Goal: Task Accomplishment & Management: Complete application form

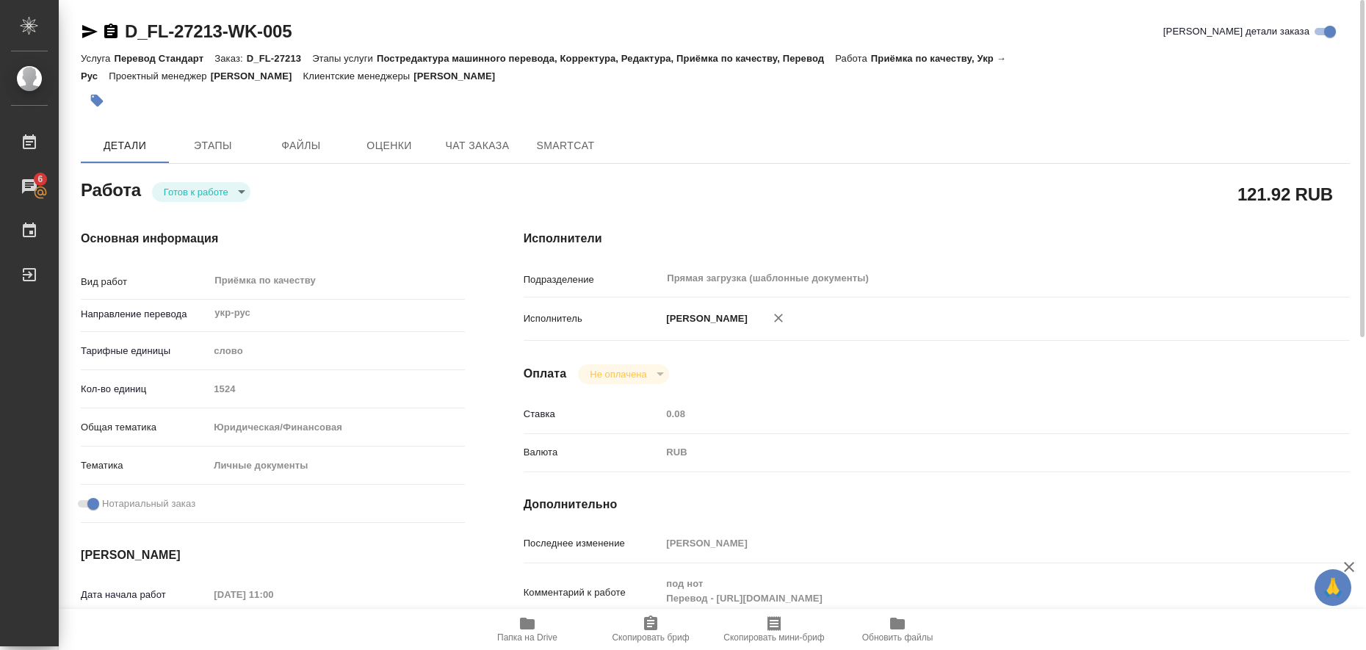
click at [82, 26] on icon "button" at bounding box center [90, 32] width 18 height 18
click at [97, 108] on button "button" at bounding box center [97, 100] width 32 height 32
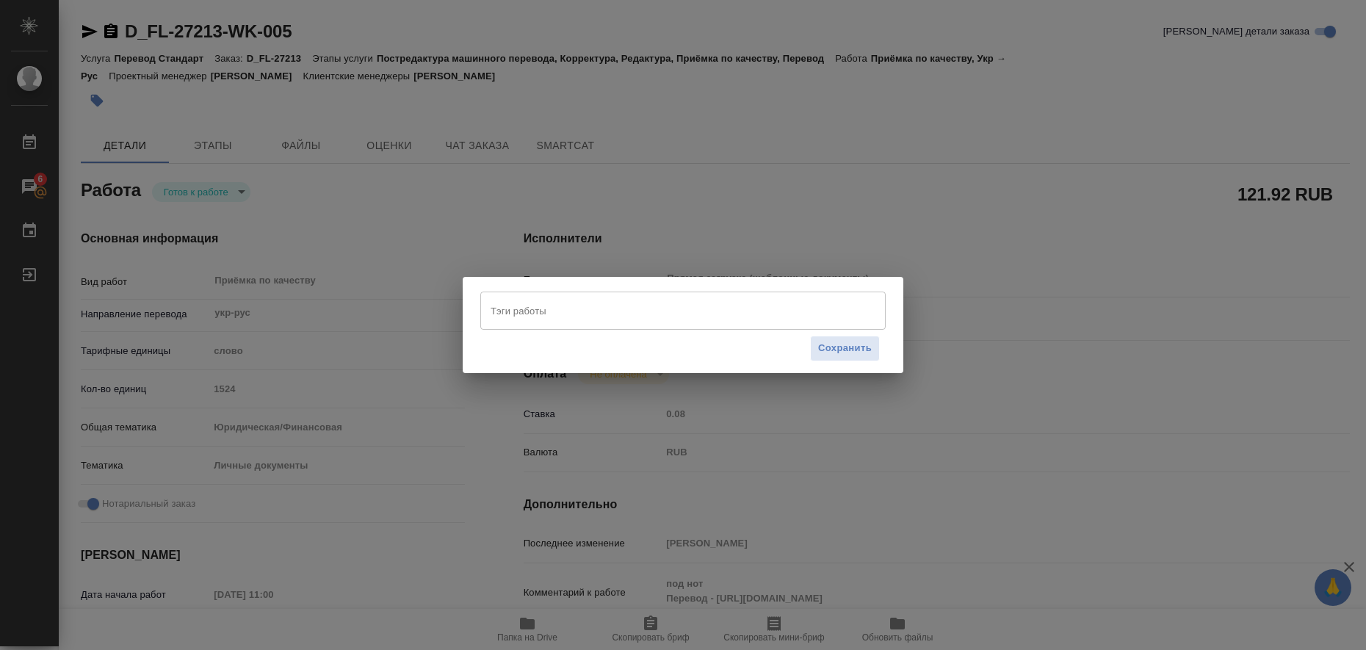
click at [637, 327] on div "Тэги работы" at bounding box center [682, 311] width 405 height 38
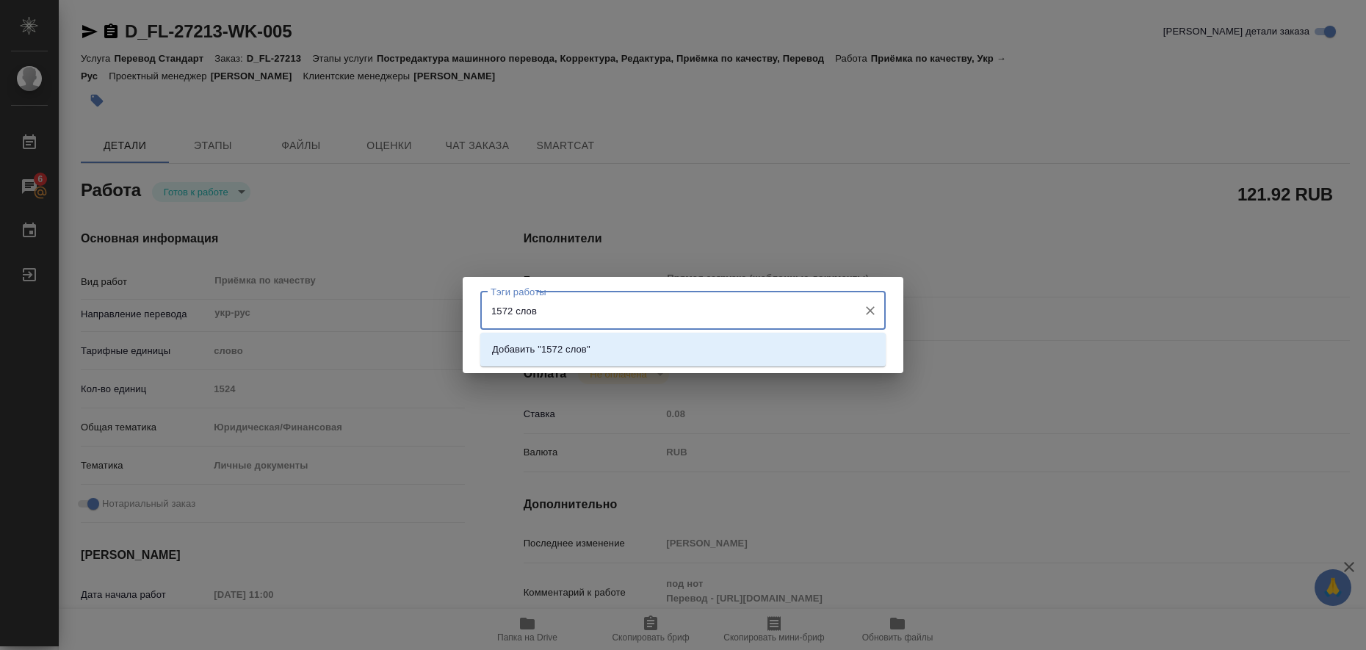
type input "1572 слова"
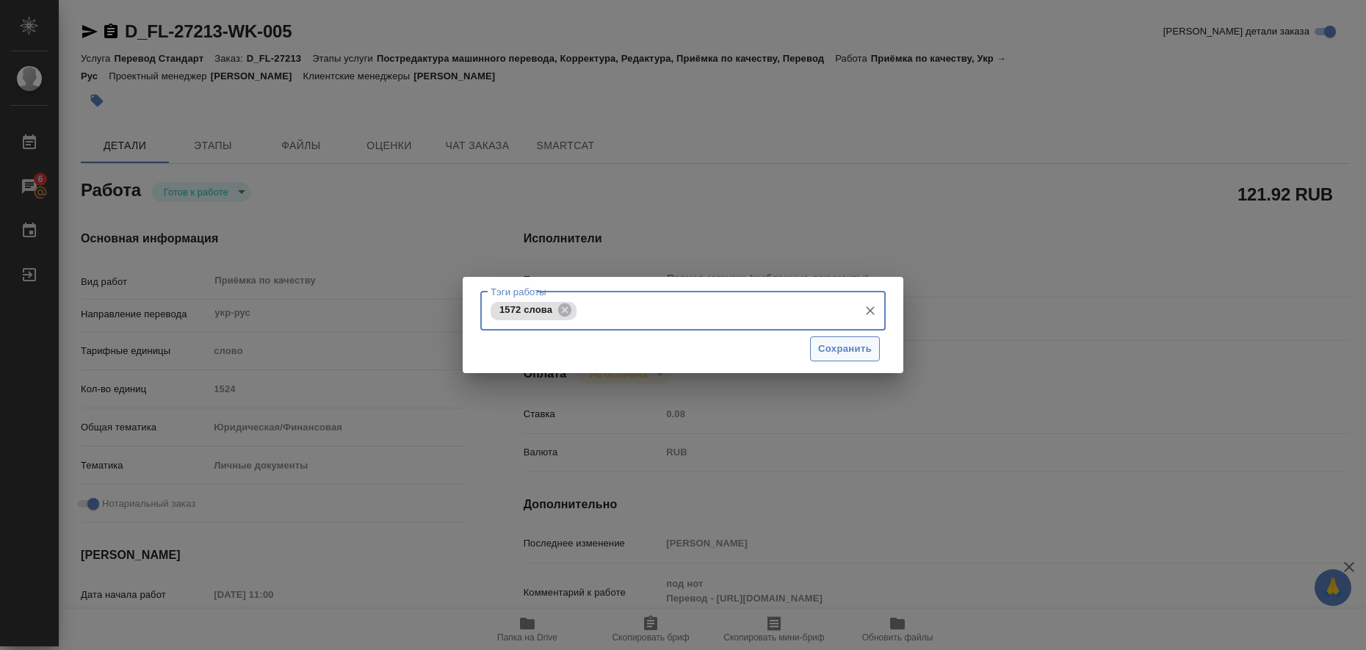
click at [674, 350] on span "Сохранить" at bounding box center [845, 349] width 54 height 17
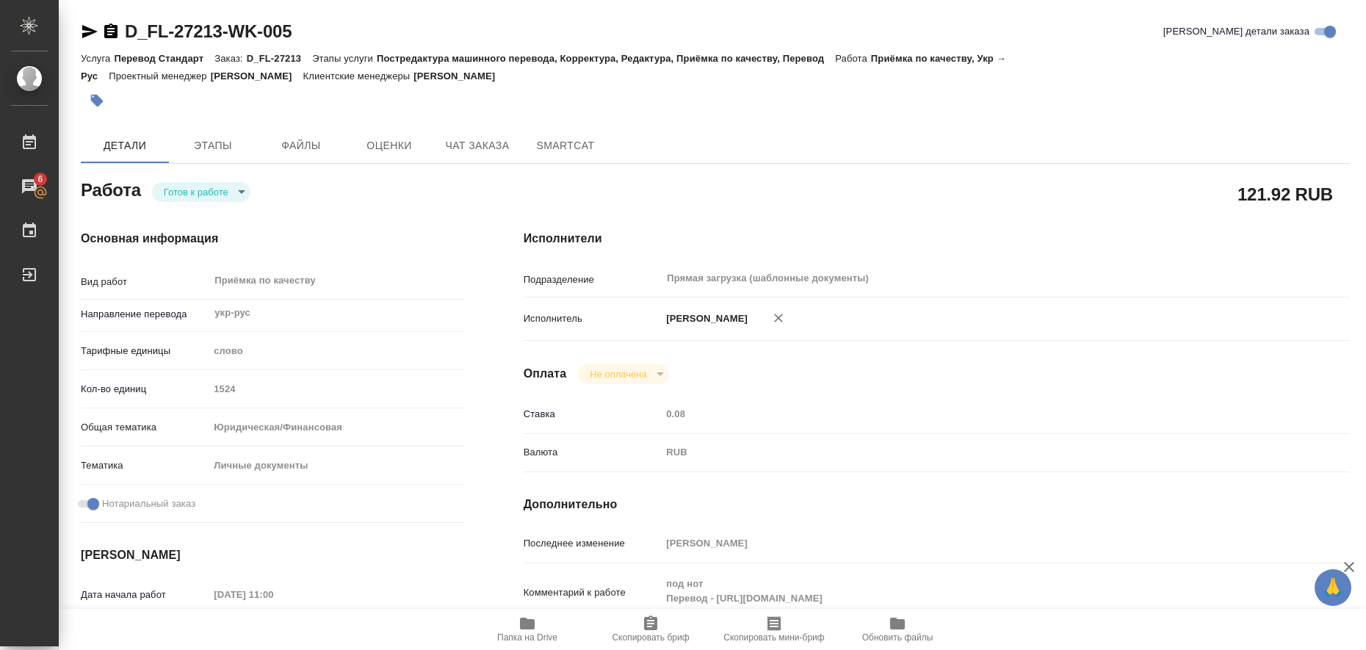
type input "readyForWork"
type input "укр-рус"
type input "5a8b1489cc6b4906c91bfd90"
type input "1524"
type input "yr-fn"
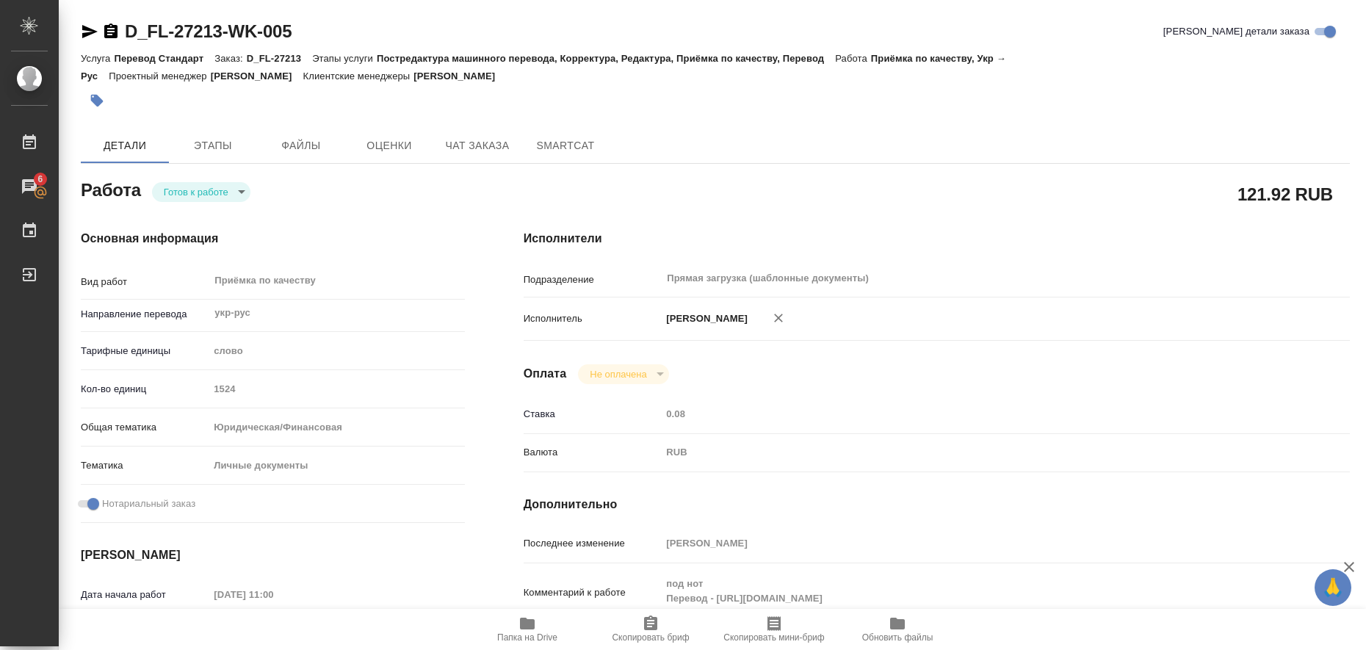
type input "5a8b8b956a9677013d343cfe"
checkbox input "true"
type input "11.08.2025 11:00"
type input "12.08.2025 10:00"
type input "12.08.2025 12:00"
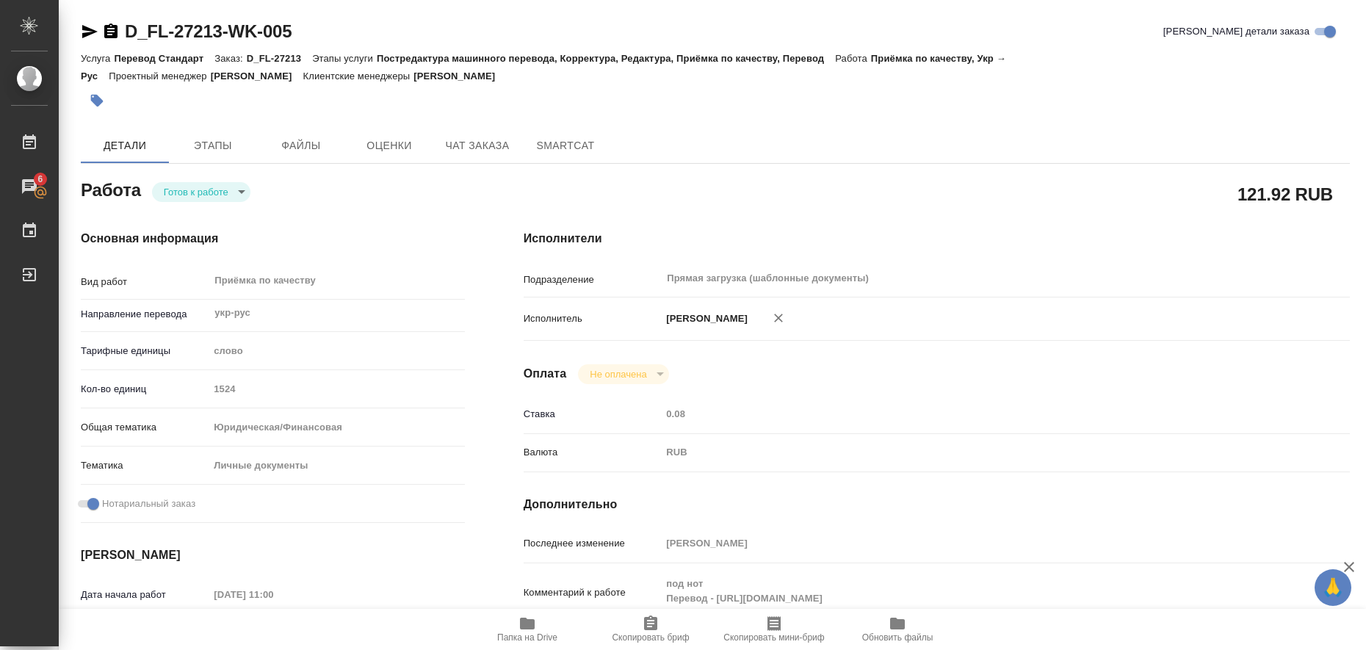
type input "Прямая загрузка (шаблонные документы)"
type input "notPayed"
type input "0.08"
type input "RUB"
type input "[PERSON_NAME]"
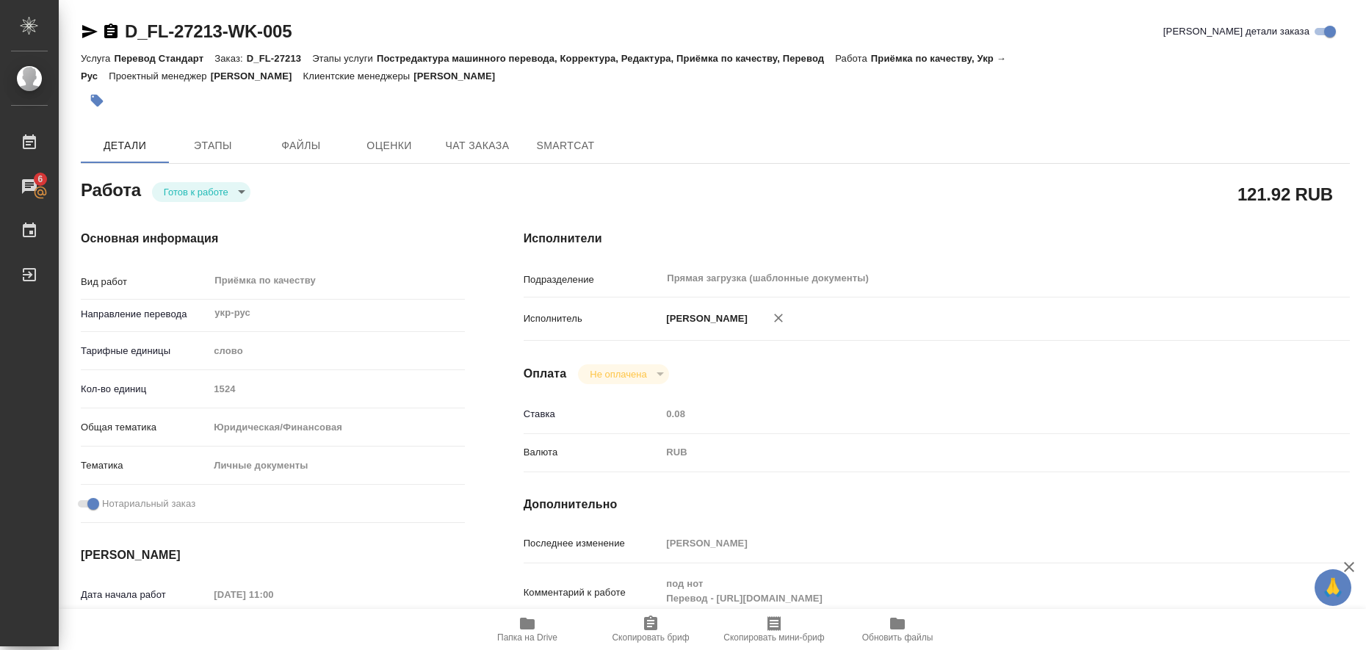
type input "D_FL-27213"
type input "Перевод Стандарт"
type input "Постредактура машинного перевода, Корректура, Редактура, Приёмка по качеству, П…"
type input "[PERSON_NAME]"
type input "/Clients/FL_D/Orders/D_FL-27213"
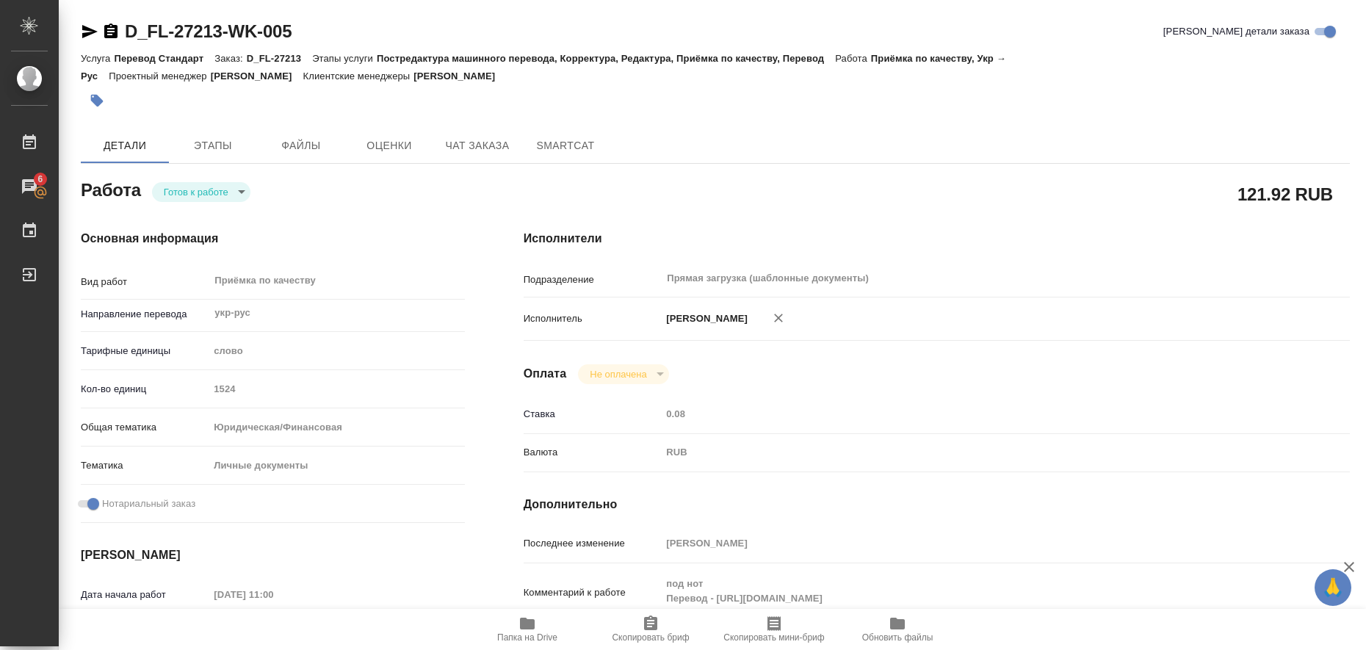
type input "https://drive.awatera.com/s/aHwiQKtiwArgWc3"
click at [219, 190] on body "🙏 .cls-1 fill:#fff; AWATERA Liubitskaia Olga Работы 6 Чаты График Выйти D_FL-27…" at bounding box center [683, 325] width 1366 height 650
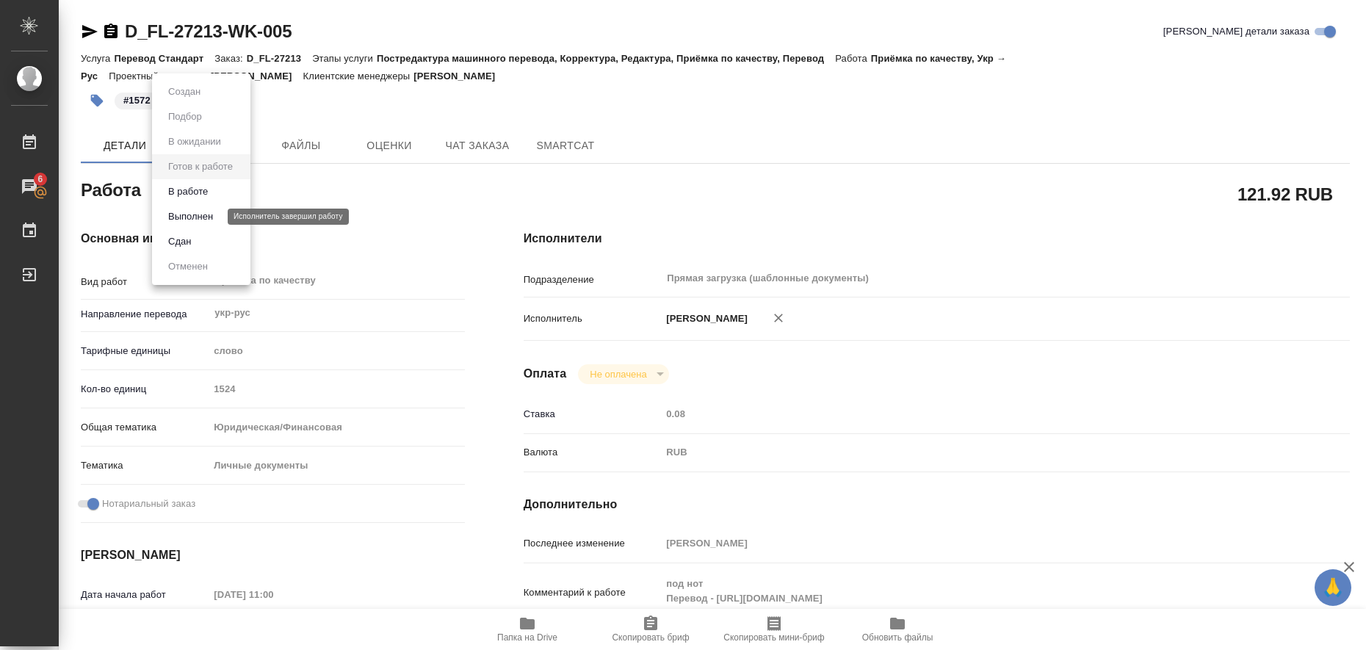
click at [215, 219] on button "Выполнен" at bounding box center [191, 217] width 54 height 16
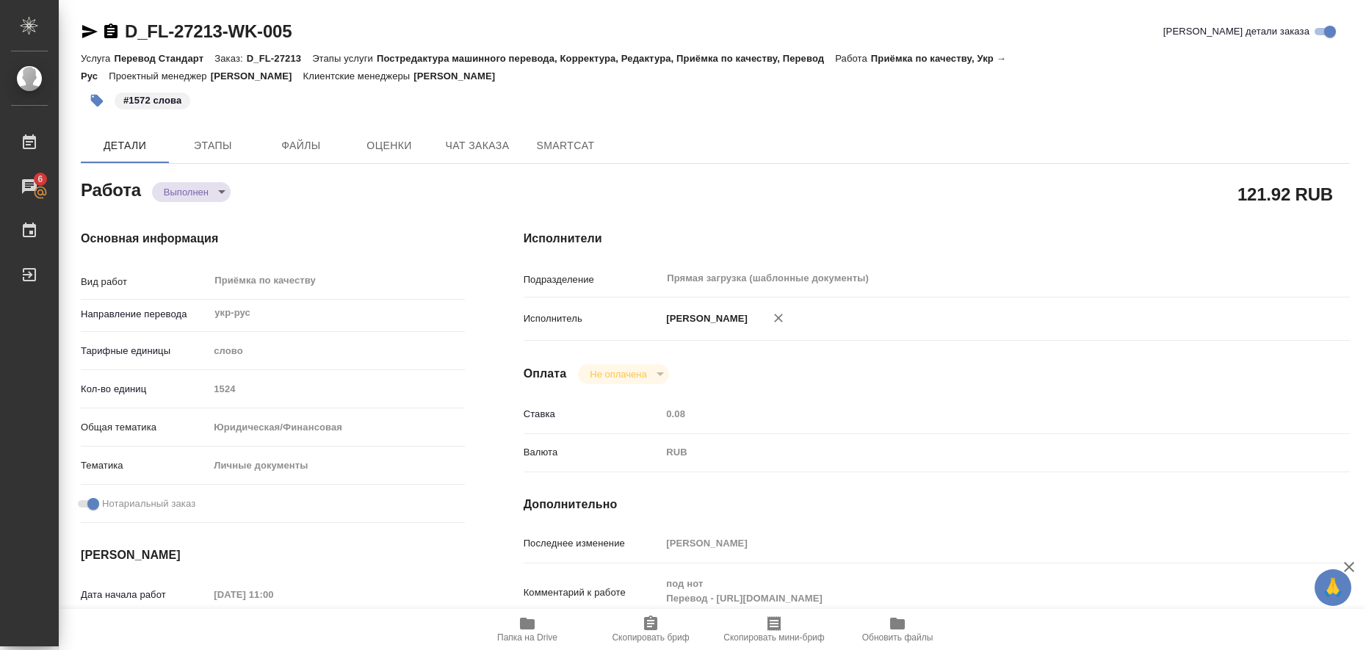
type textarea "x"
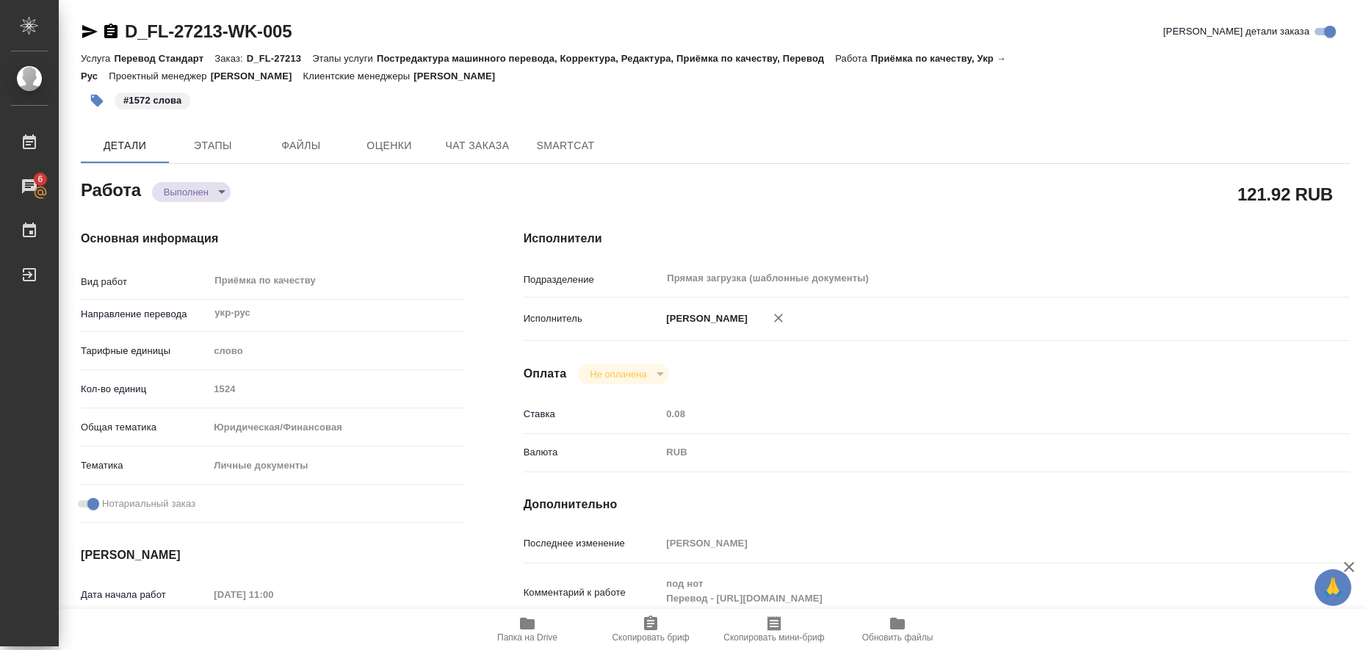
type textarea "x"
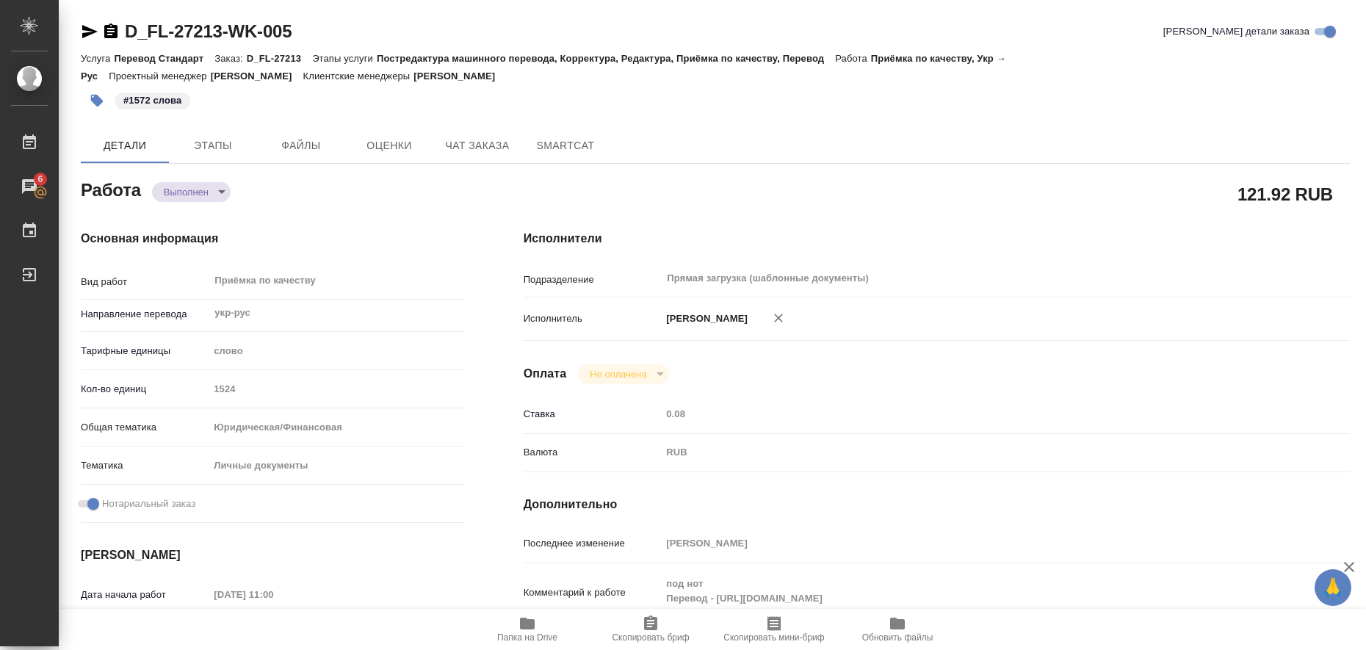
type textarea "x"
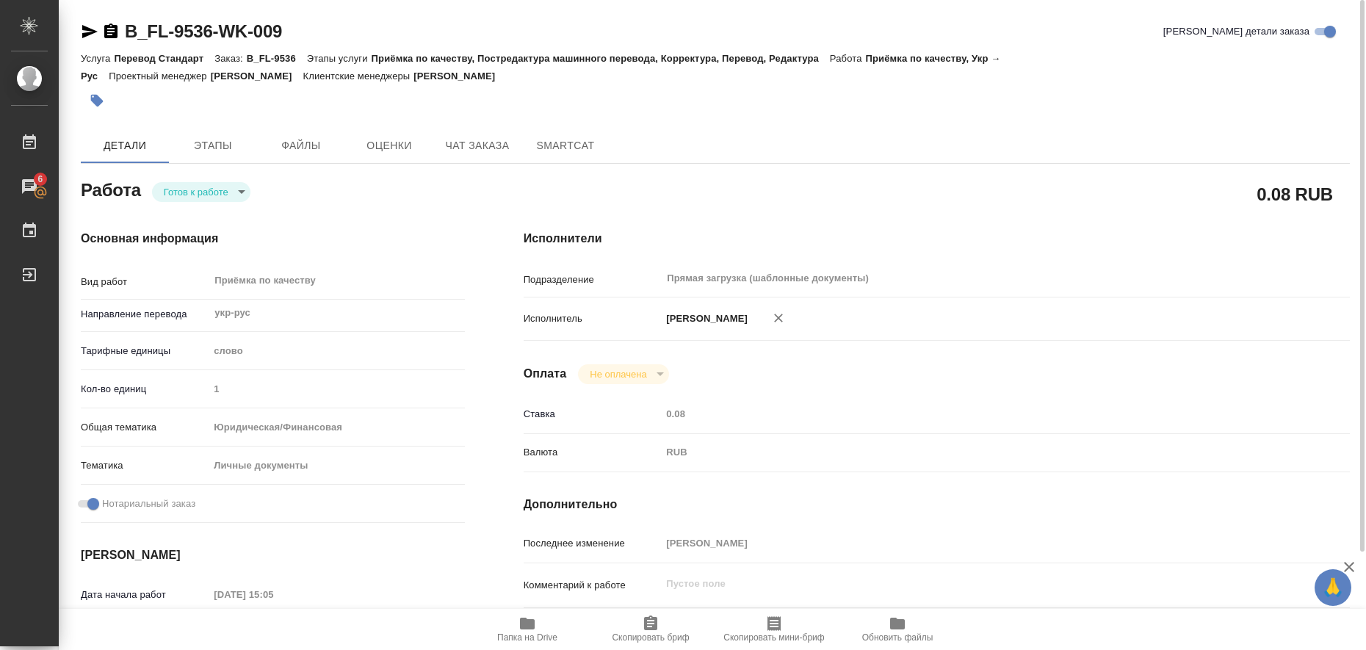
click at [527, 621] on icon "button" at bounding box center [527, 624] width 15 height 12
click at [88, 29] on icon "button" at bounding box center [89, 31] width 15 height 13
click at [87, 99] on button "button" at bounding box center [97, 100] width 32 height 32
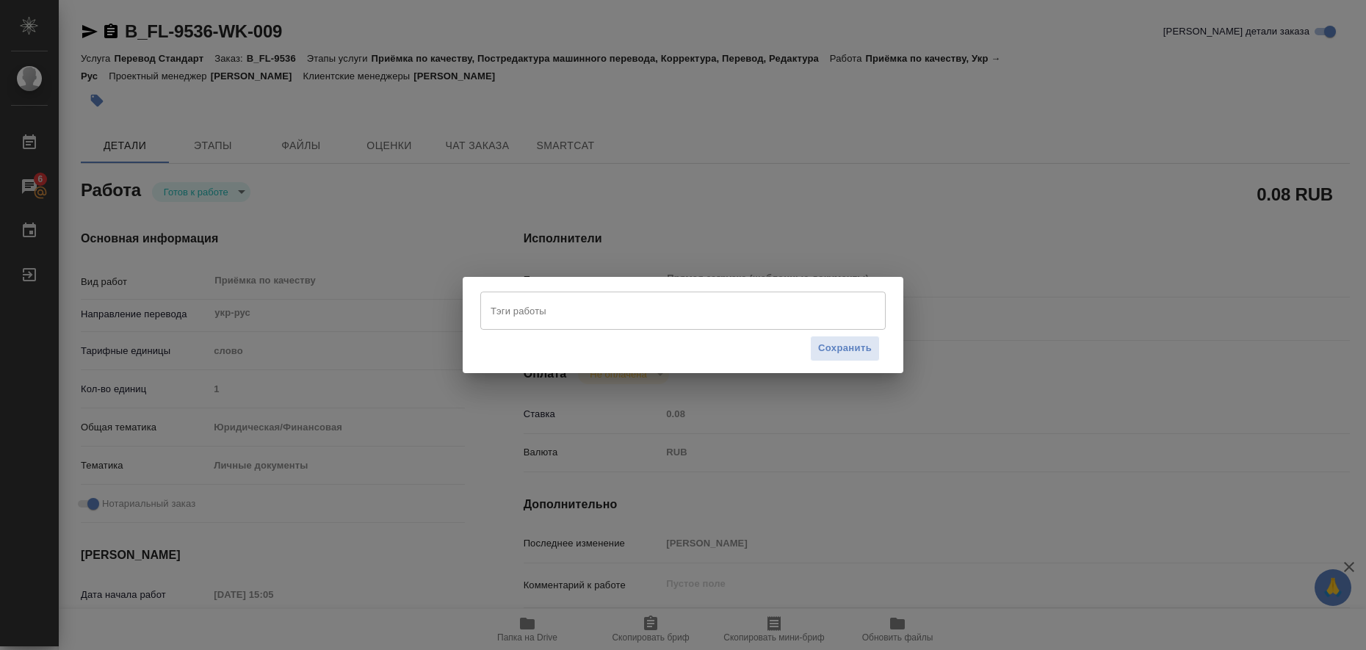
click at [492, 297] on div "Тэги работы" at bounding box center [682, 311] width 405 height 38
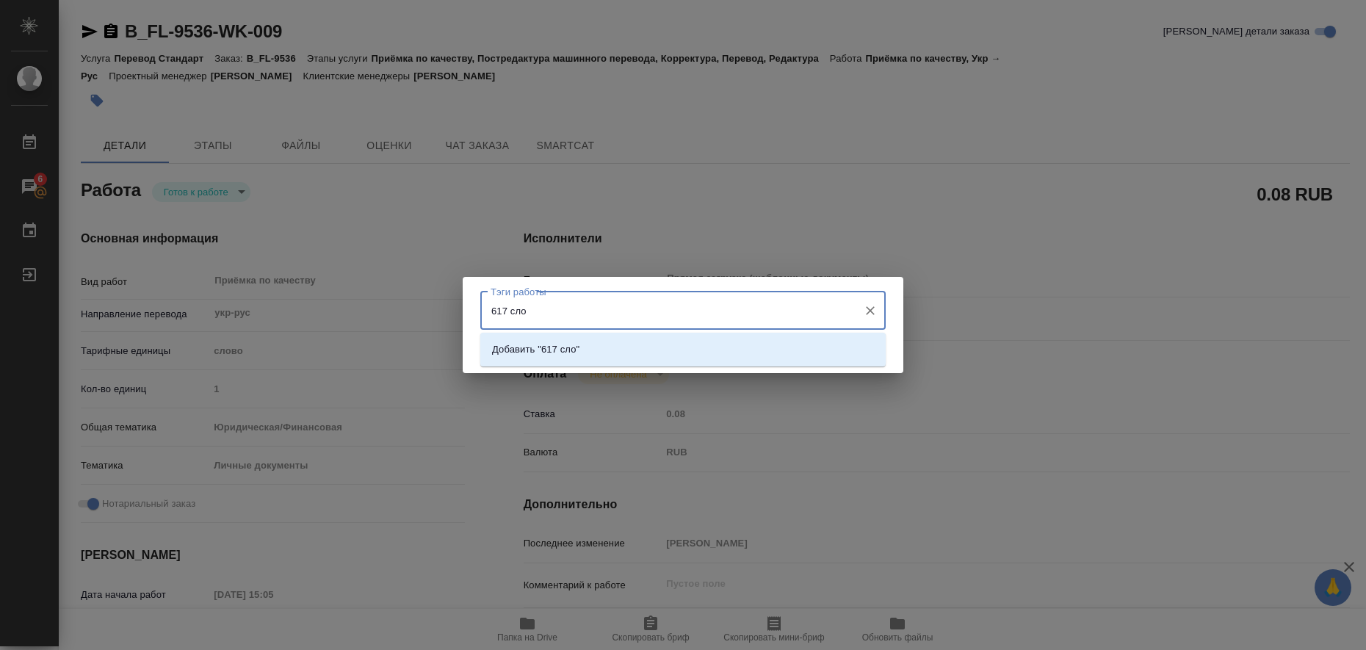
type input "617 слов"
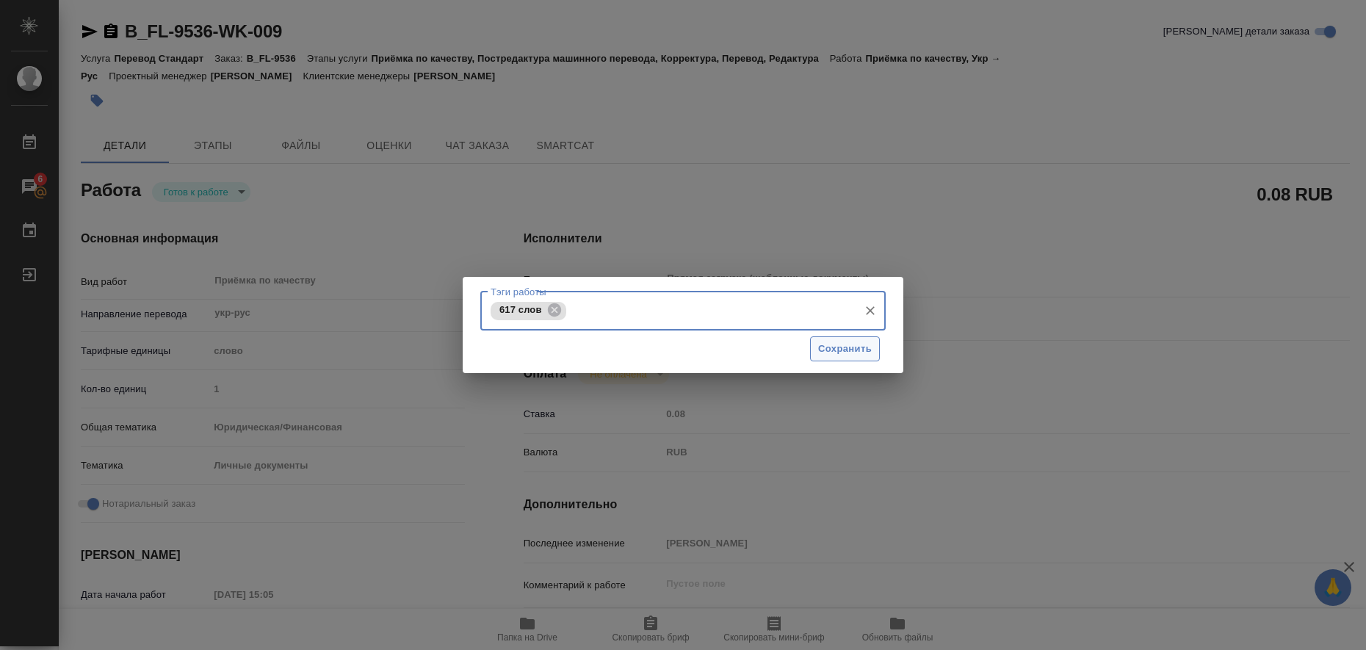
click at [841, 347] on span "Сохранить" at bounding box center [845, 349] width 54 height 17
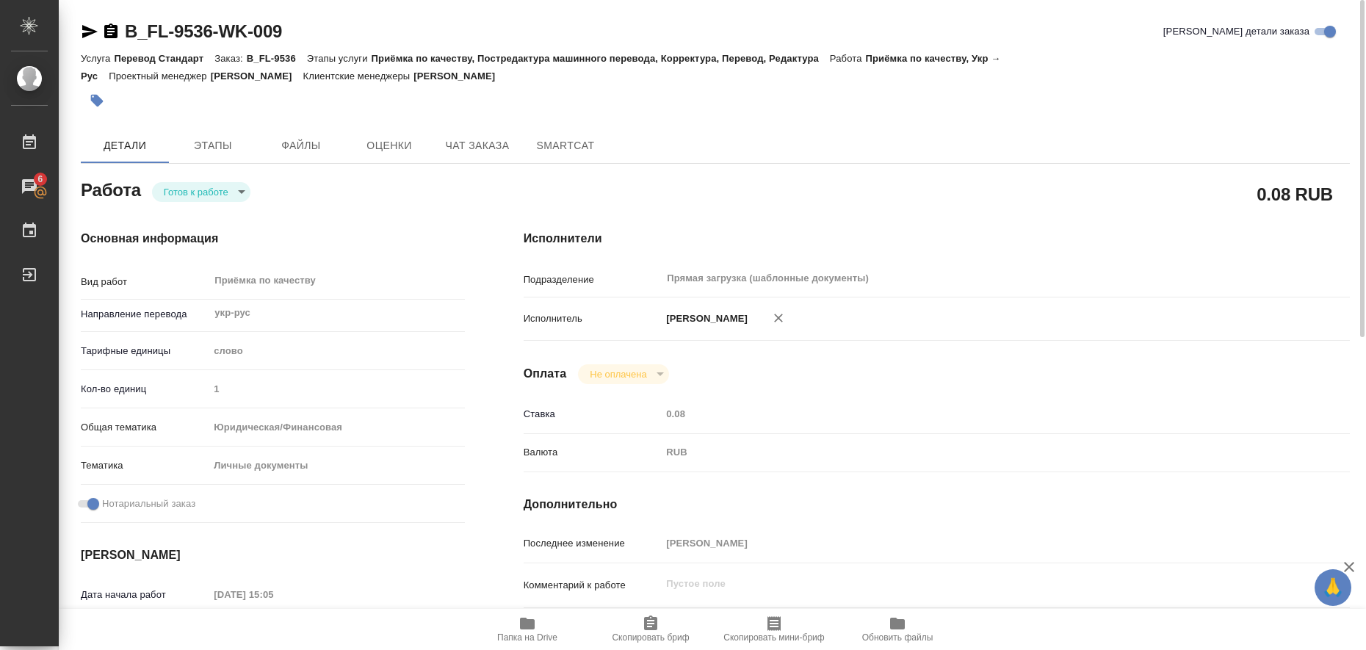
type input "readyForWork"
type input "укр-рус"
type input "5a8b1489cc6b4906c91bfd90"
type input "1"
type input "yr-fn"
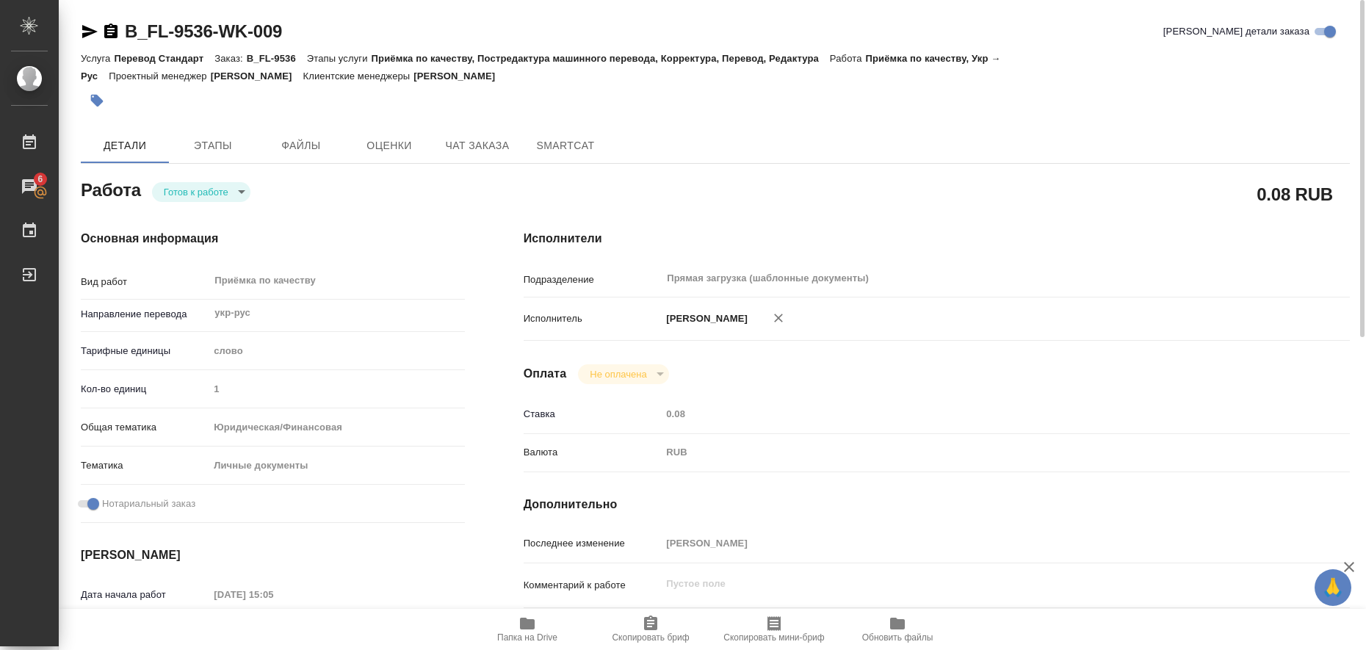
type input "5a8b8b956a9677013d343cfe"
checkbox input "true"
type input "11.08.2025 15:05"
type input "12.08.2025 10:00"
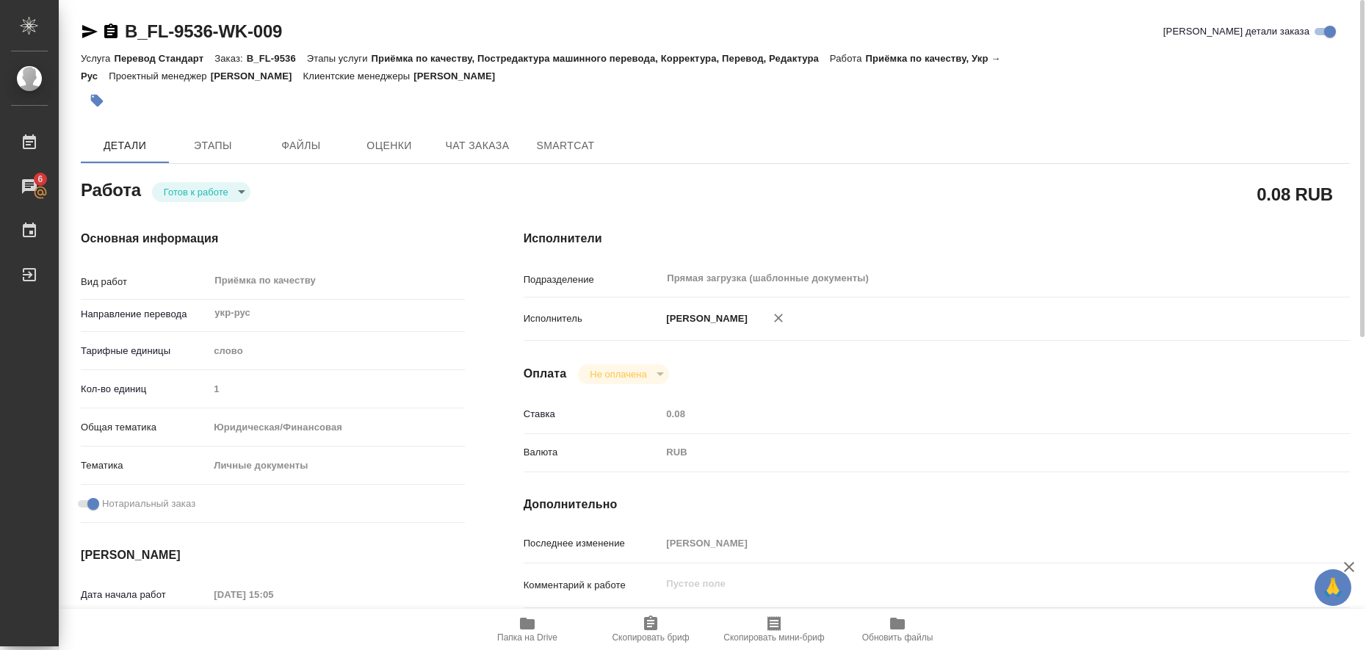
type input "Прямая загрузка (шаблонные документы)"
type input "notPayed"
type input "0.08"
type input "RUB"
type input "[PERSON_NAME]"
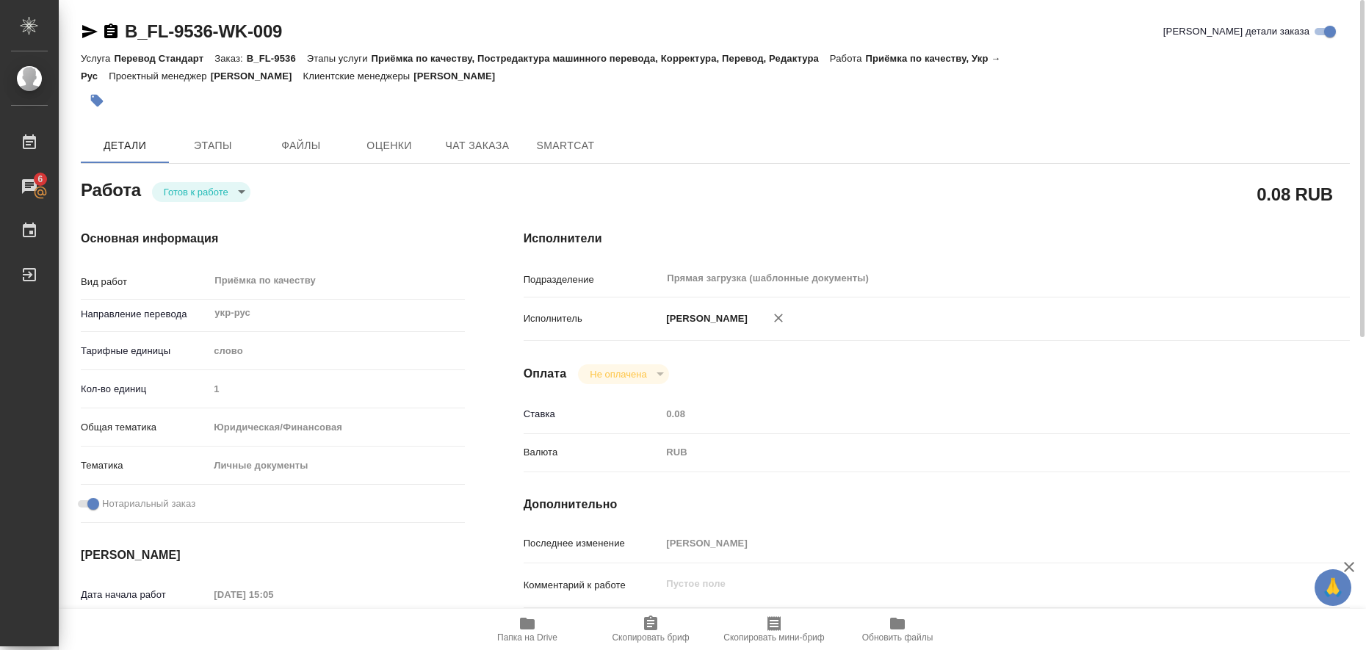
type input "B_FL-9536"
type input "Перевод Стандарт"
type input "Приёмка по качеству, Постредактура машинного перевода, Корректура, Перевод, Ред…"
type input "Богомолова Анастасия"
type input "/Clients/FL_B/Orders/B_FL-9536"
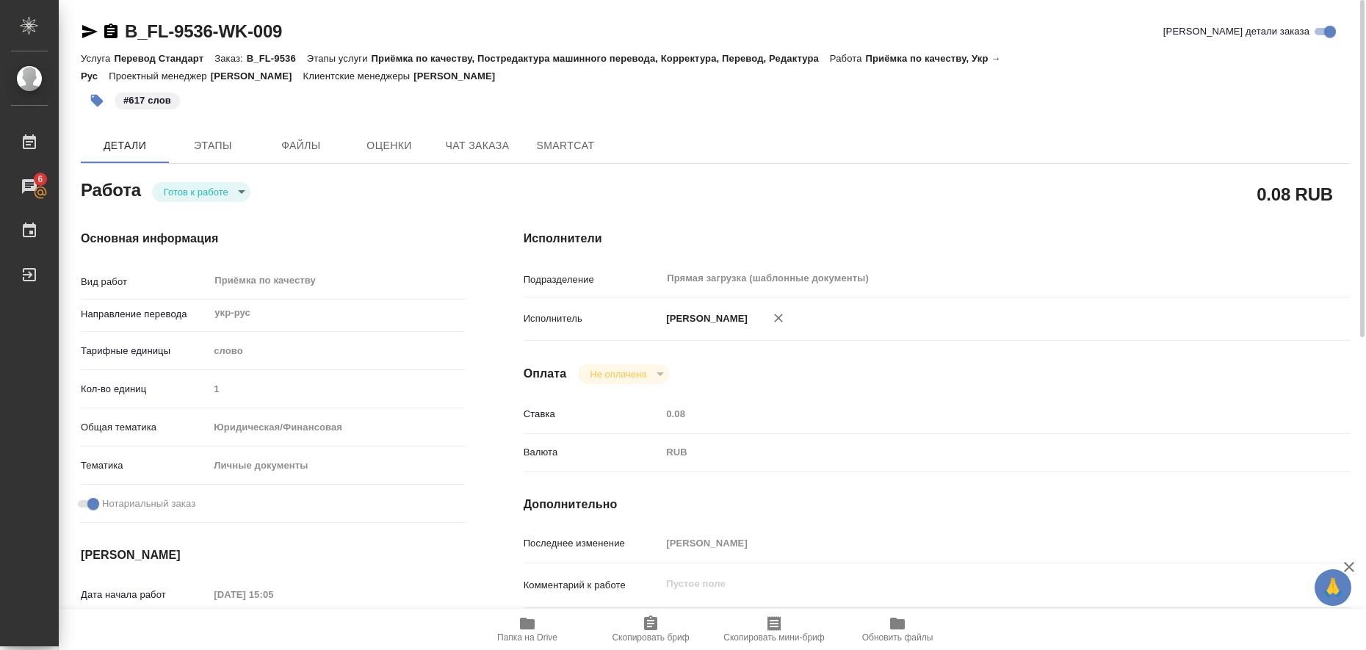
click at [245, 192] on body "🙏 .cls-1 fill:#fff; AWATERA Liubitskaia Olga Работы 6 Чаты График Выйти B_FL-95…" at bounding box center [683, 325] width 1366 height 650
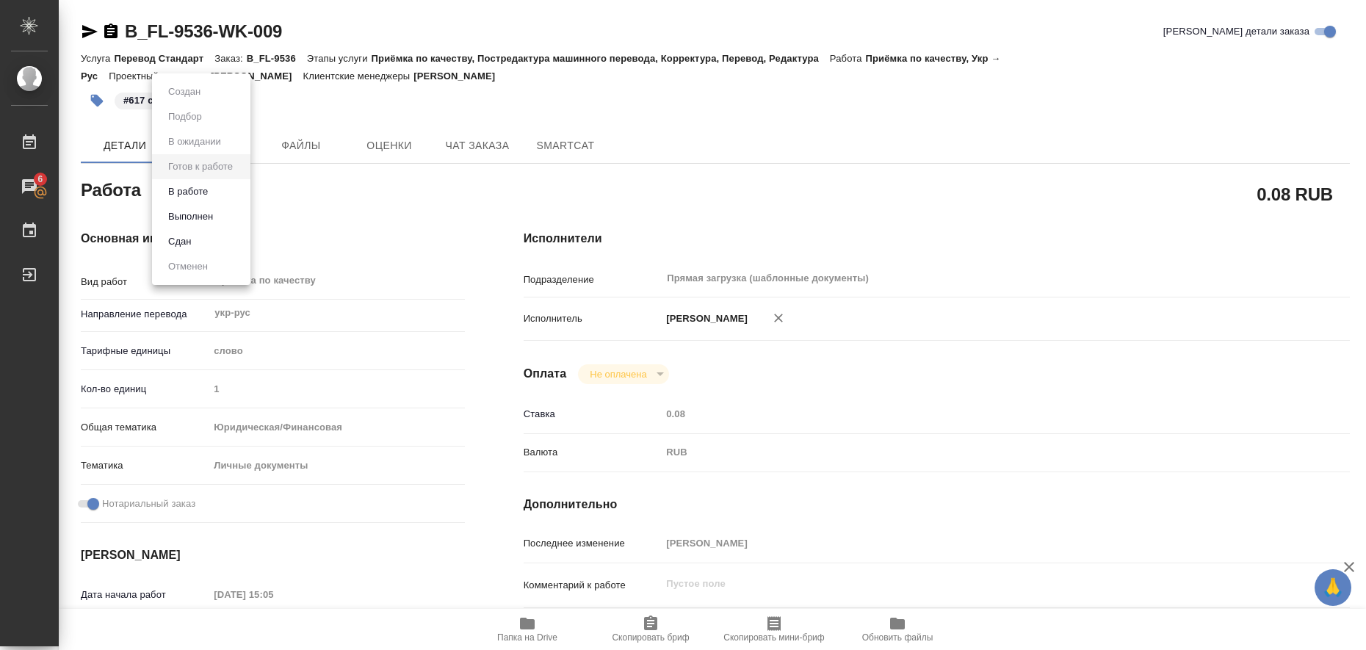
click at [222, 215] on li "Выполнен" at bounding box center [201, 216] width 98 height 25
click at [222, 215] on div "Основная информация Вид работ Приёмка по качеству x ​ Направление перевода укр-…" at bounding box center [272, 514] width 443 height 627
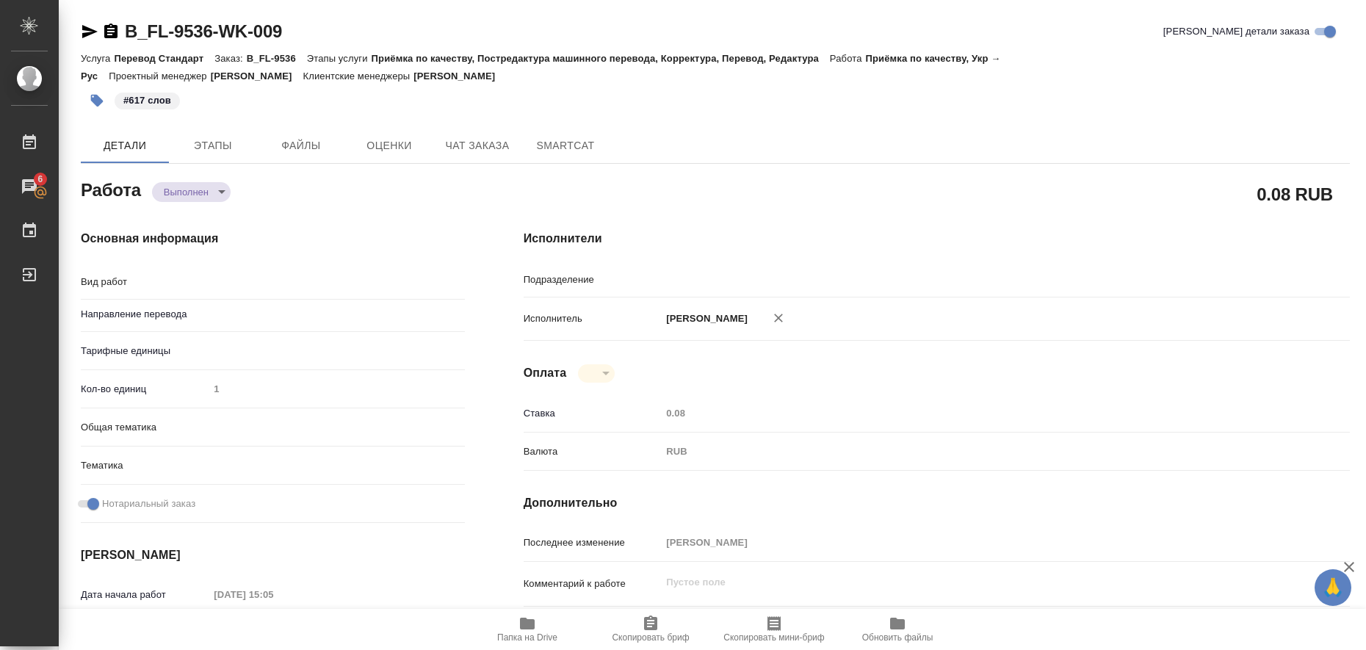
type textarea "x"
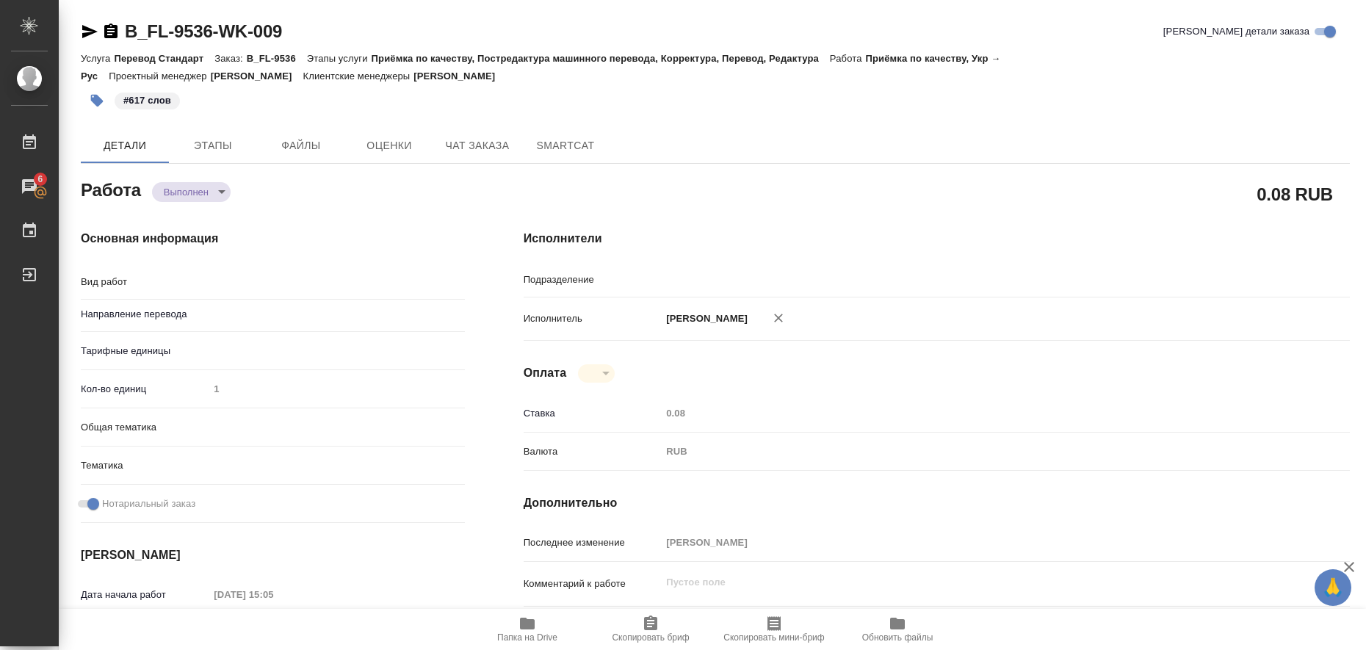
type textarea "x"
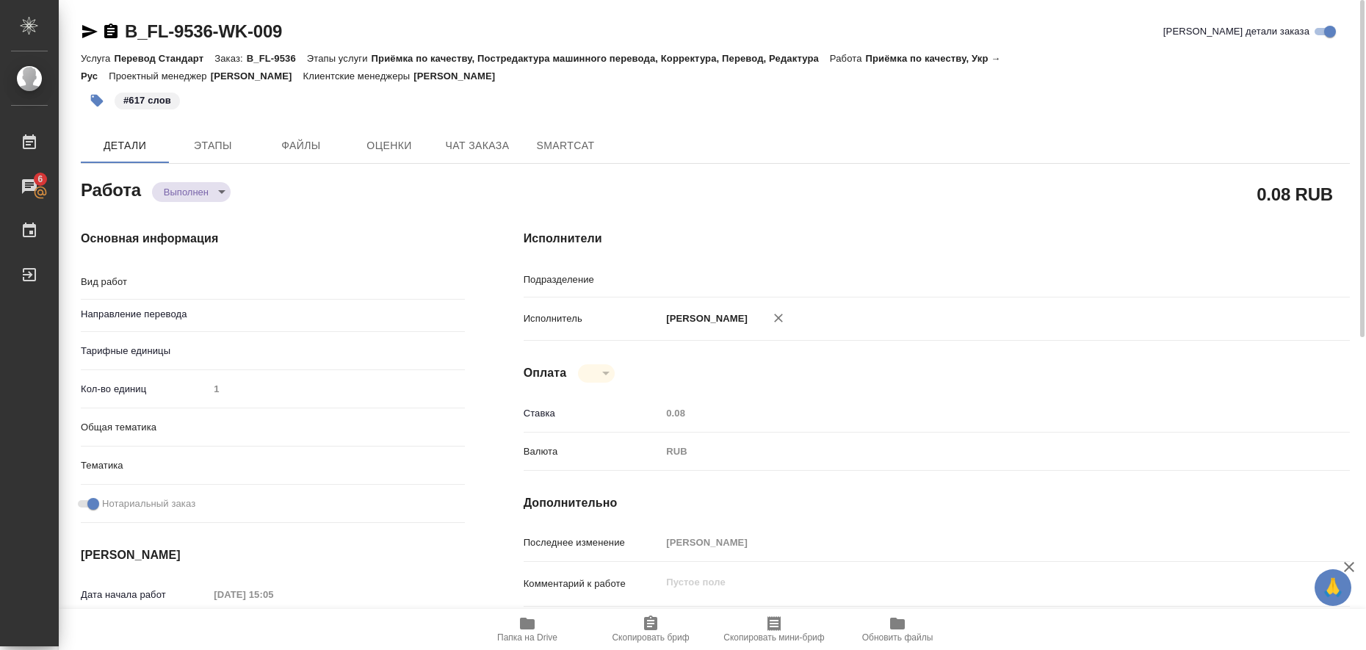
type textarea "x"
type textarea "Приёмка по качеству"
type textarea "x"
type input "Прямая загрузка (шаблонные документы)"
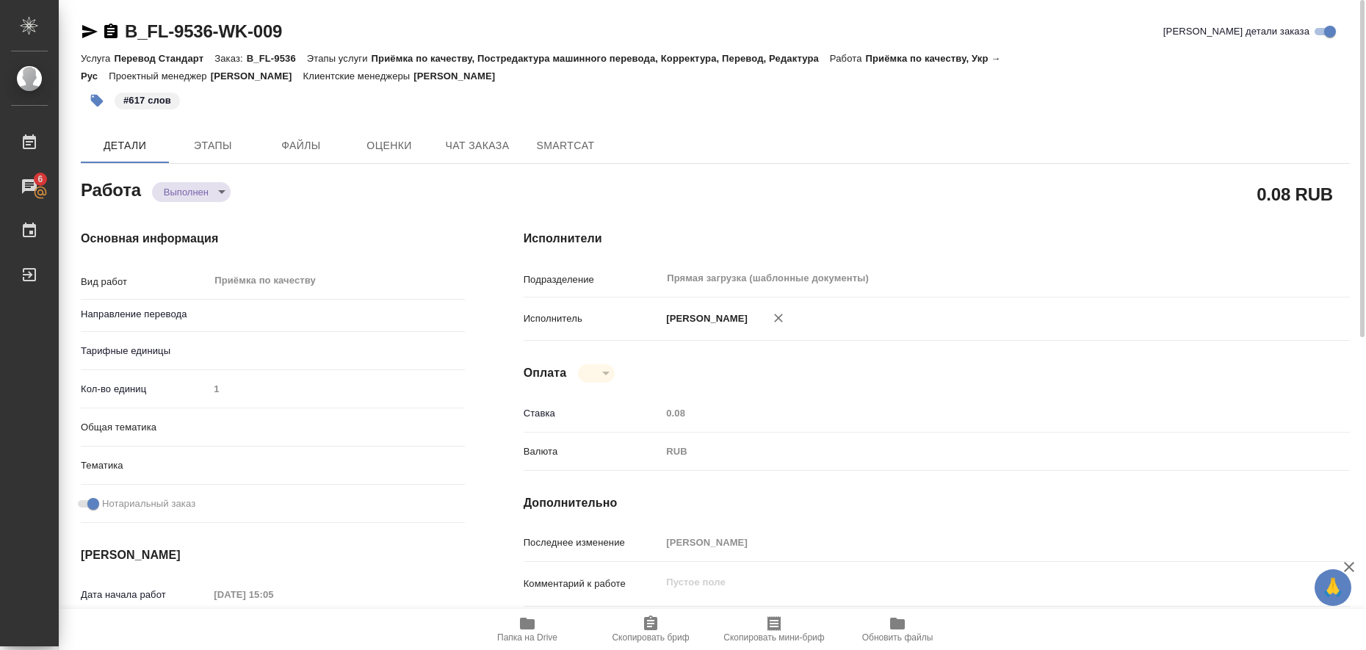
type textarea "x"
type input "укр-рус"
type textarea "x"
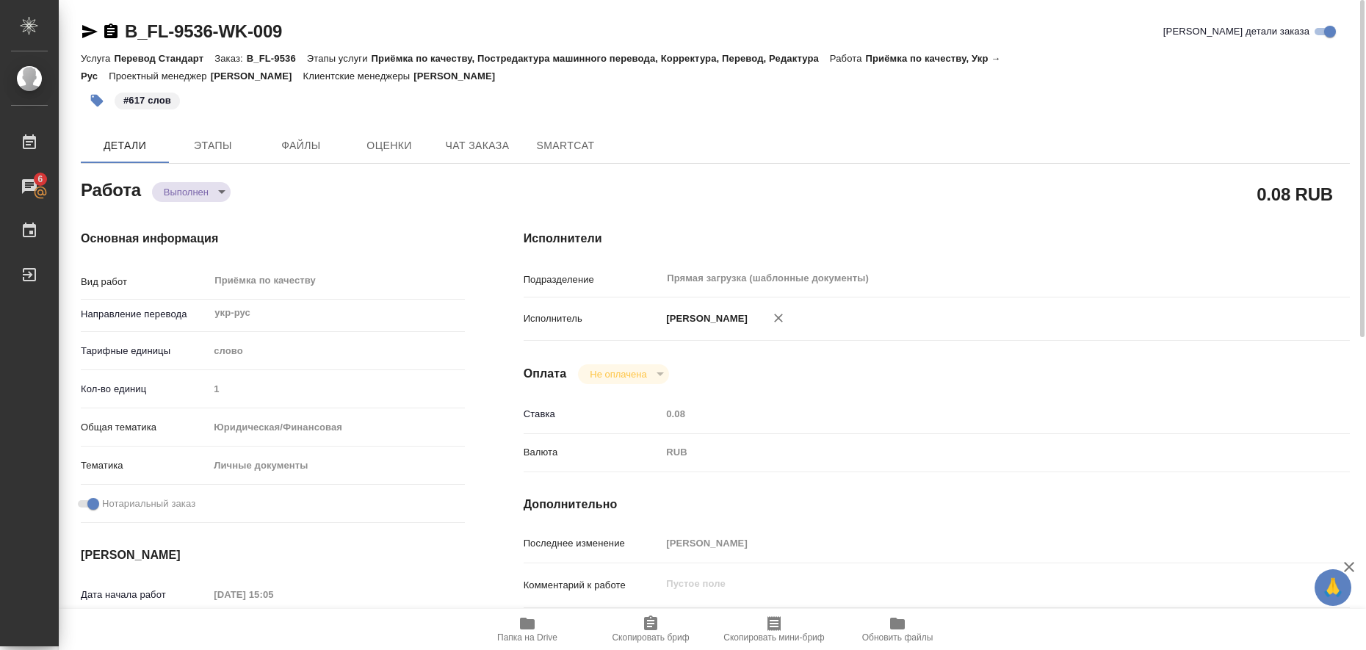
type textarea "x"
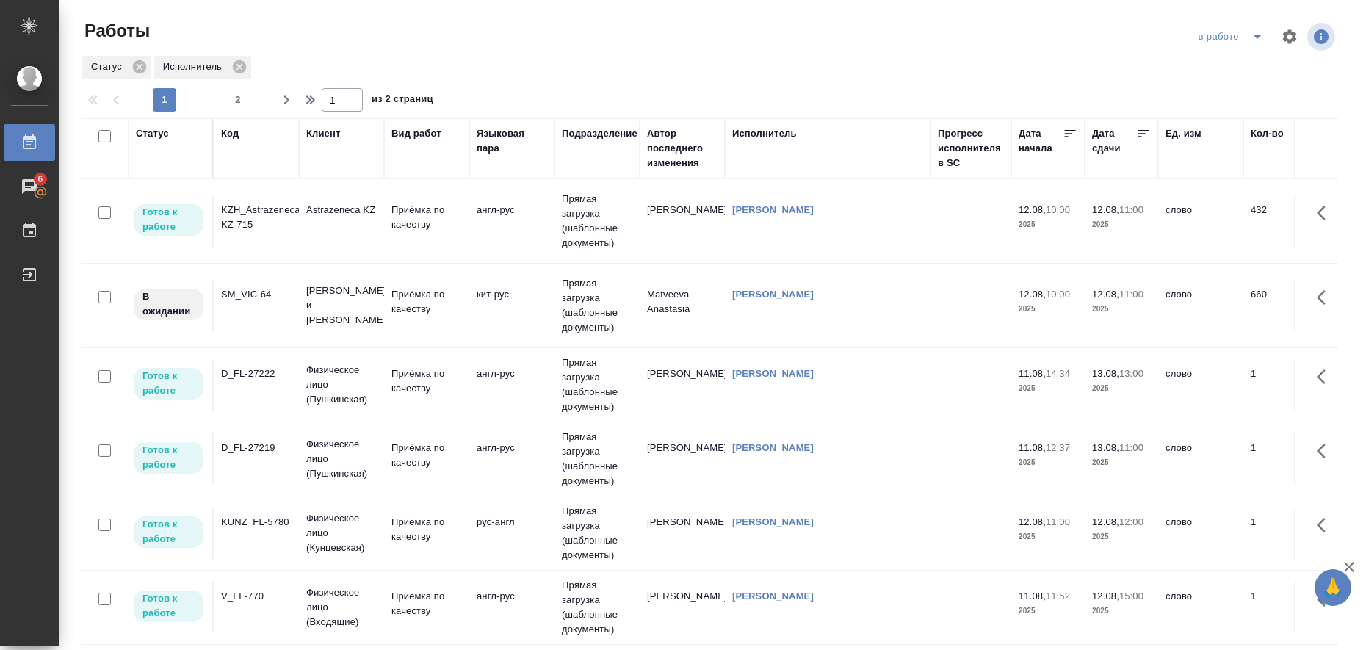
scroll to position [5, 0]
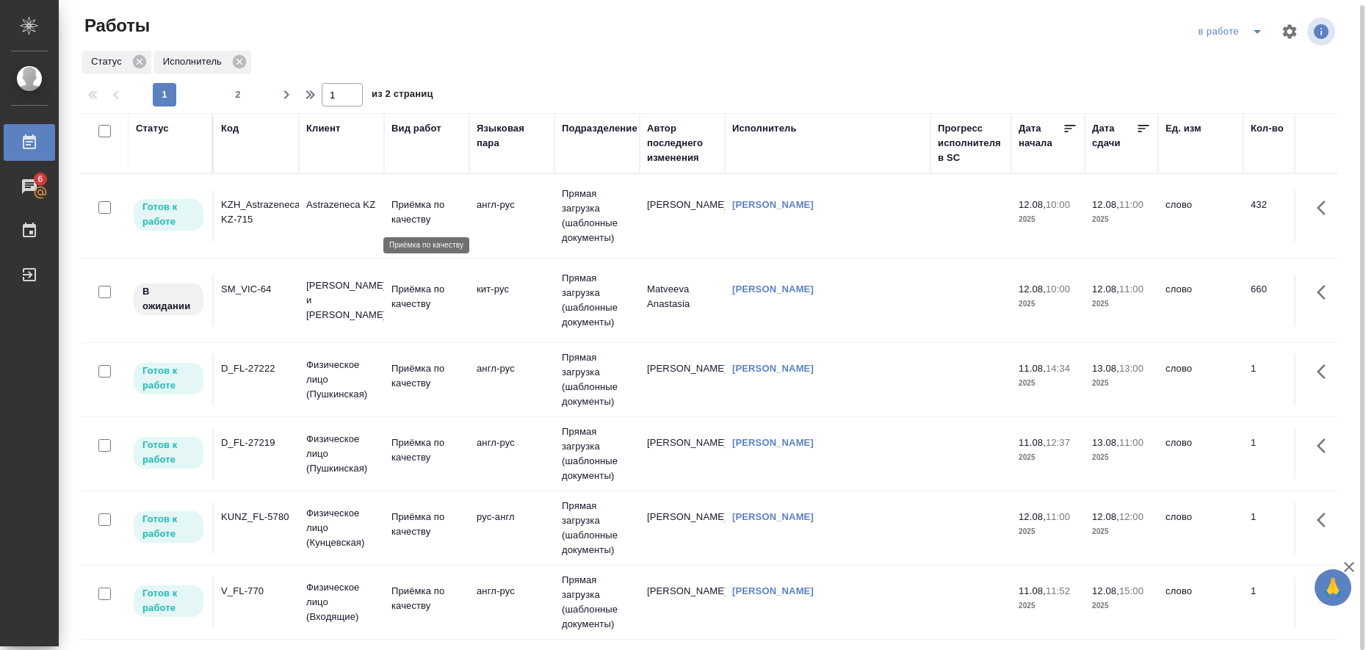
click at [410, 212] on p "Приёмка по качеству" at bounding box center [427, 212] width 71 height 29
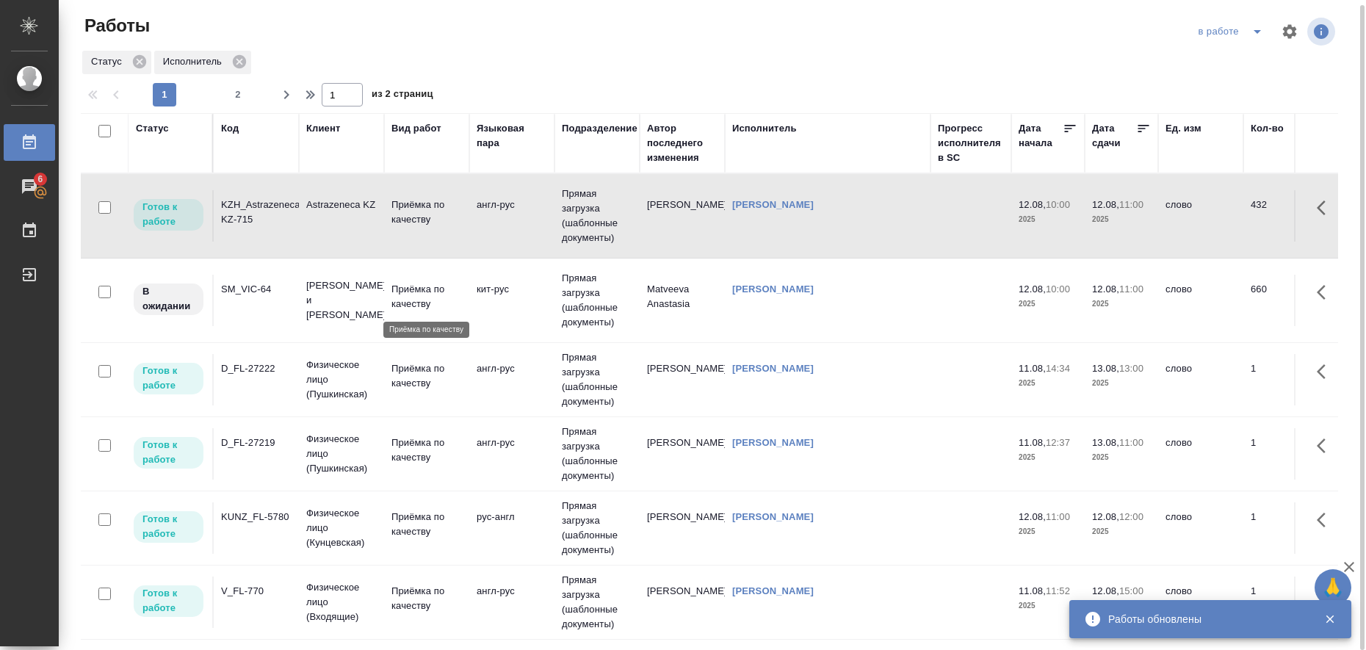
click at [419, 290] on p "Приёмка по качеству" at bounding box center [427, 296] width 71 height 29
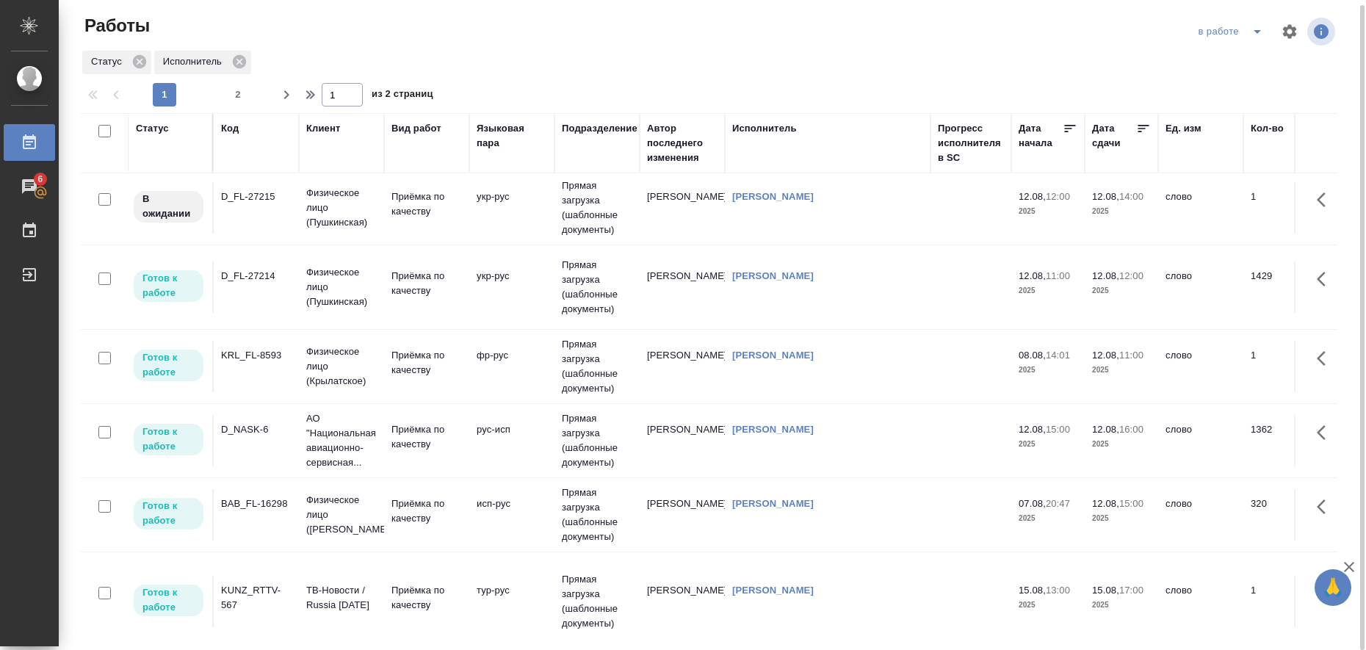
scroll to position [551, 0]
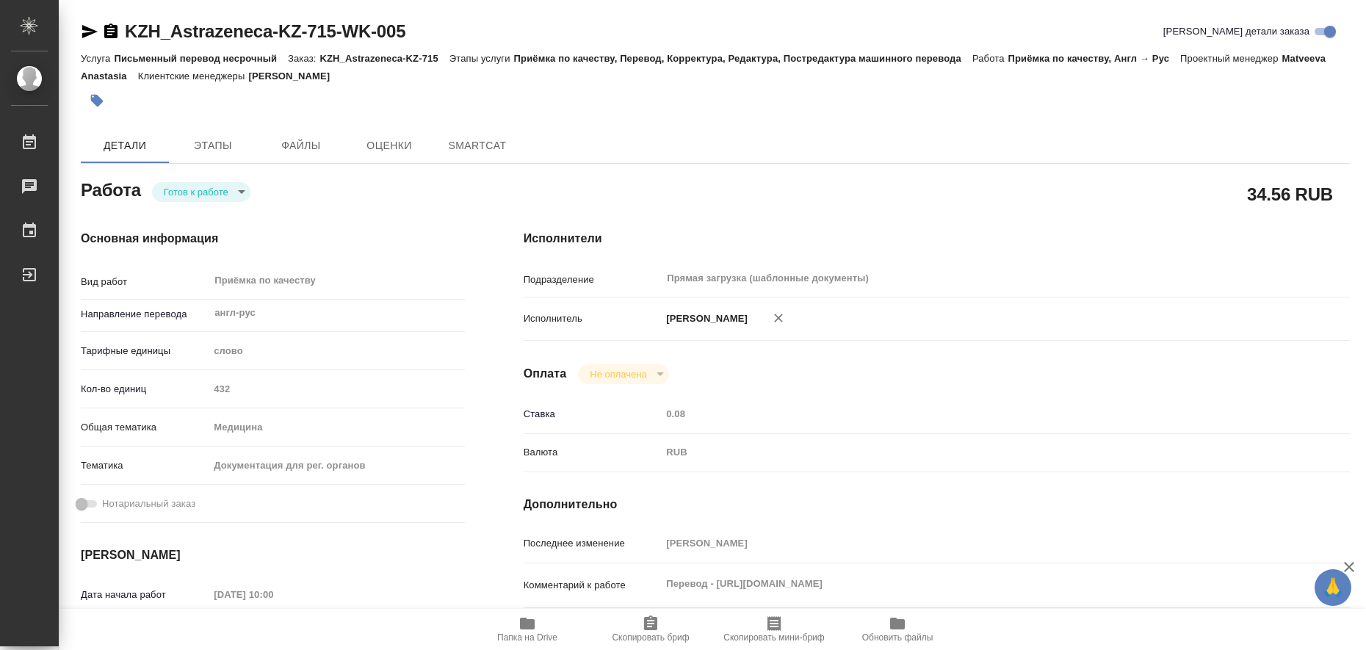
type textarea "x"
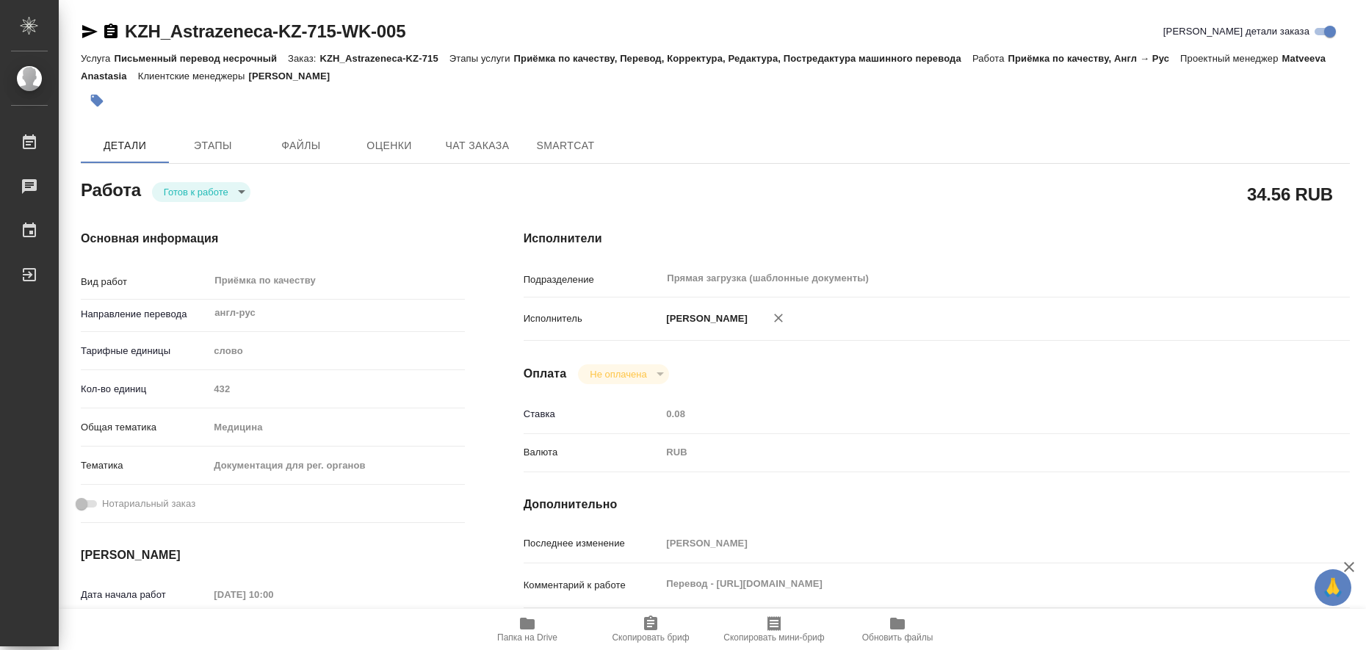
type textarea "x"
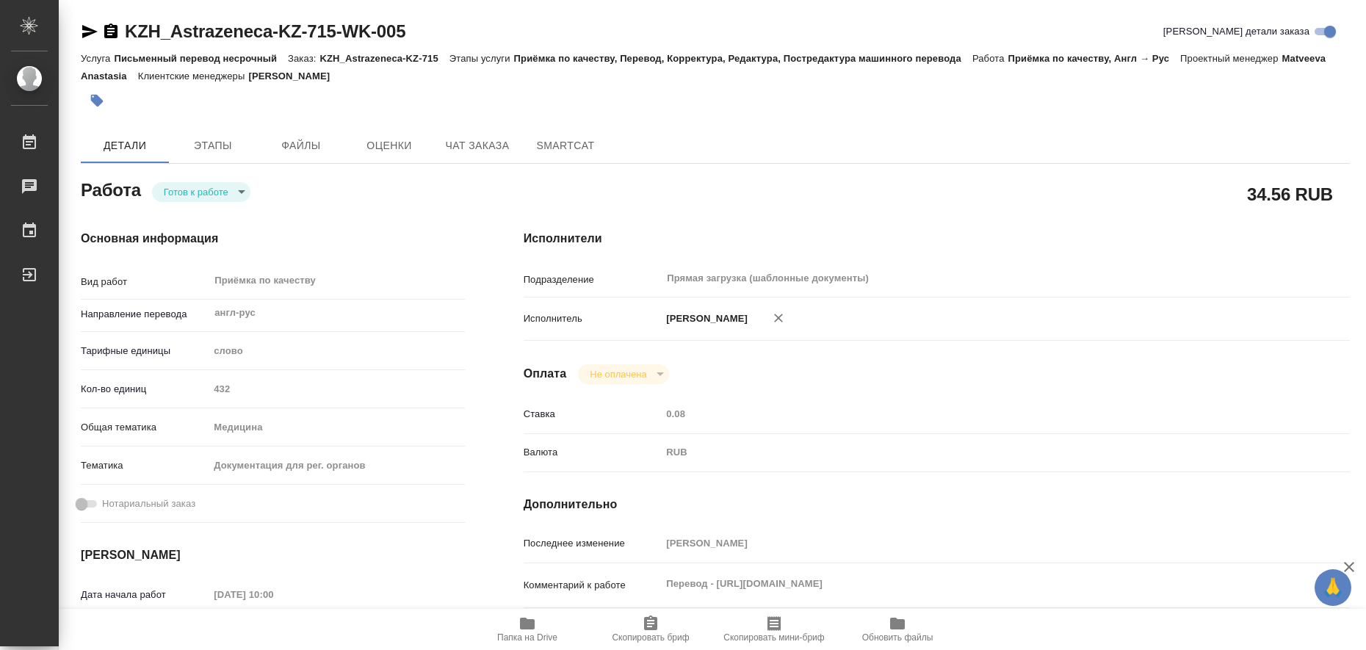
type textarea "x"
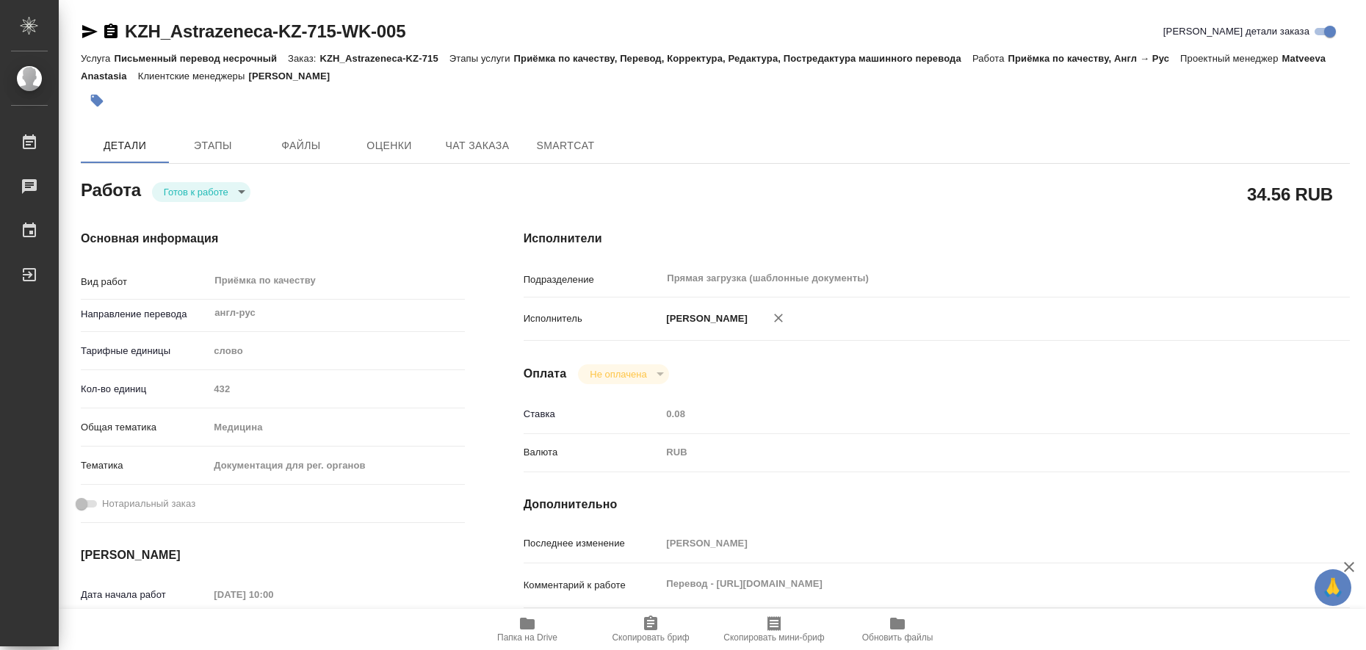
type textarea "x"
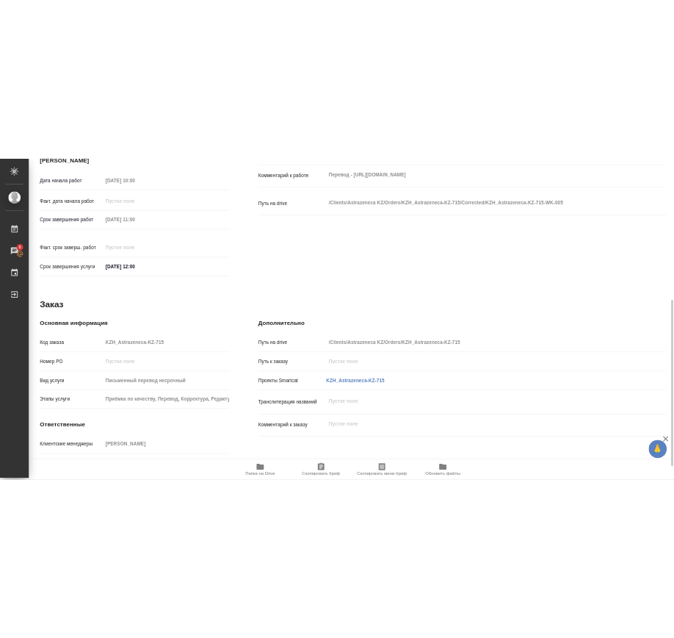
scroll to position [275, 0]
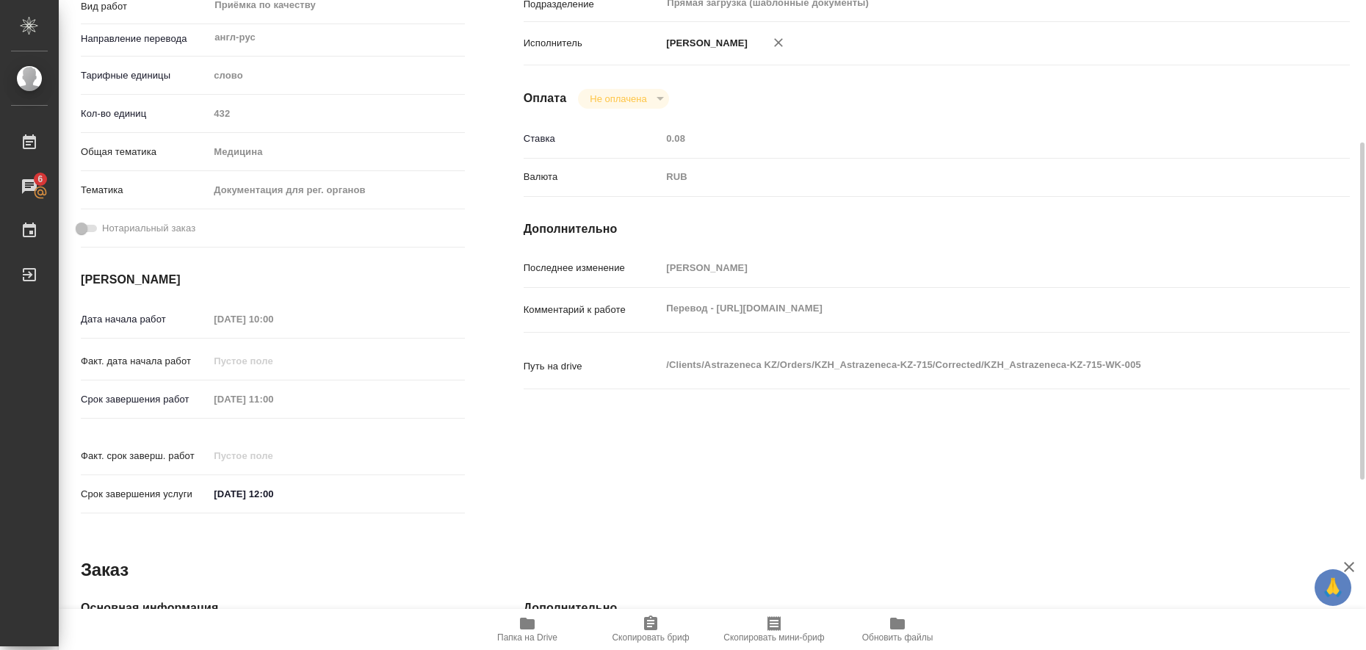
click at [527, 625] on icon "button" at bounding box center [527, 624] width 15 height 12
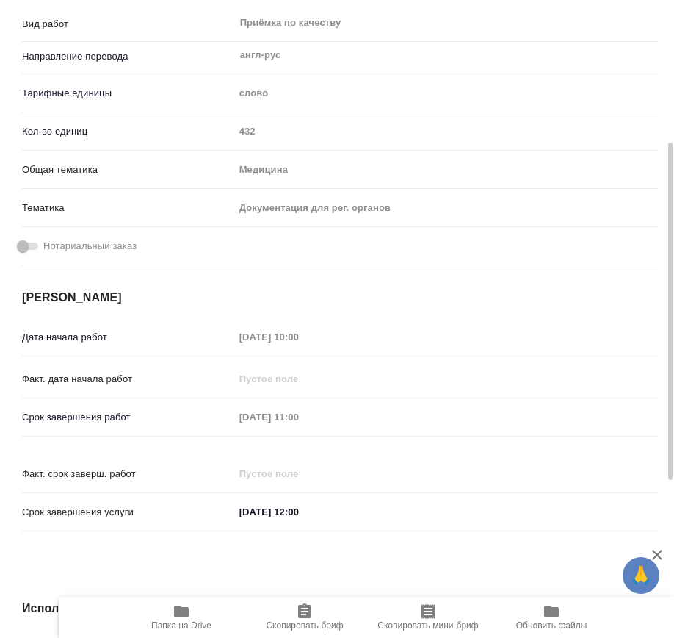
type textarea "x"
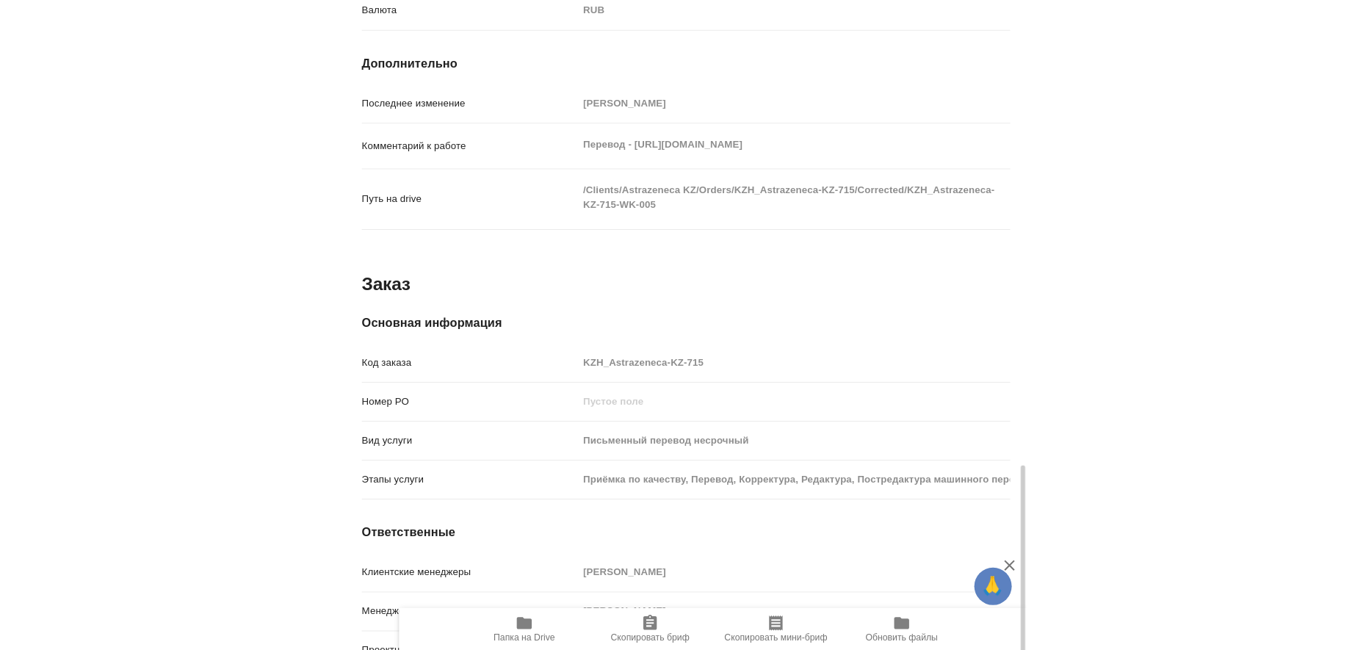
scroll to position [1453, 0]
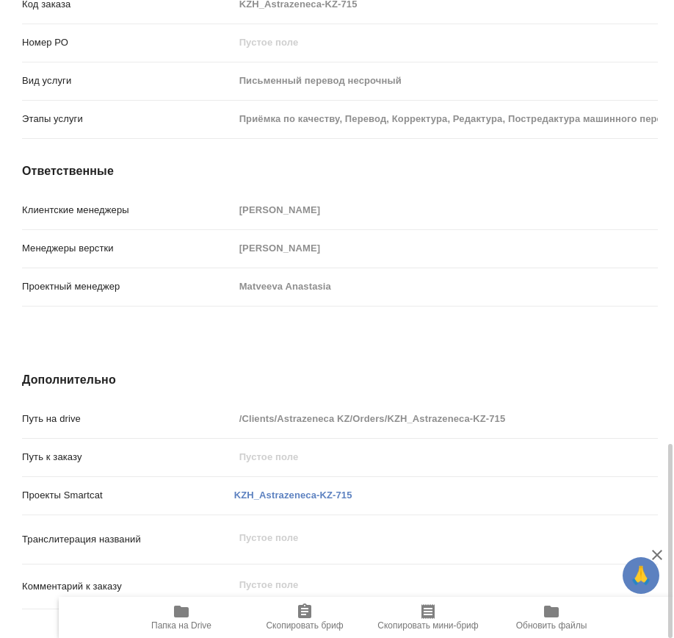
type textarea "x"
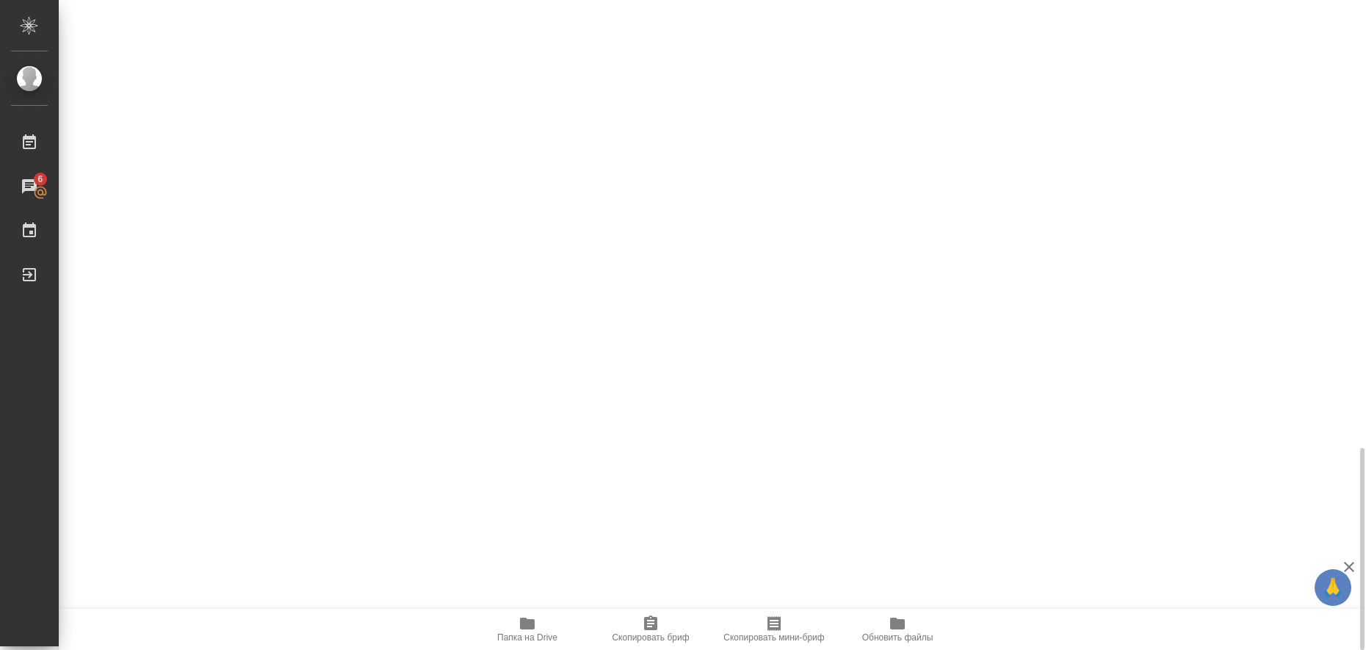
scroll to position [1440, 0]
type textarea "x"
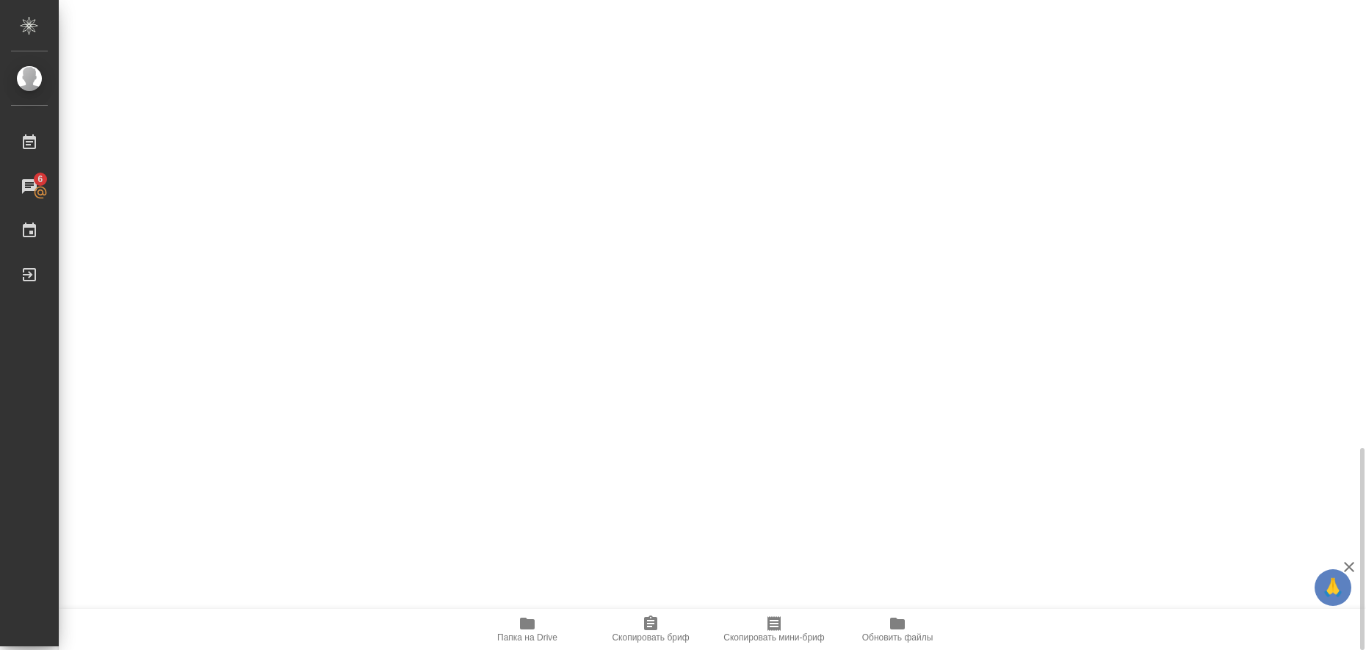
type textarea "x"
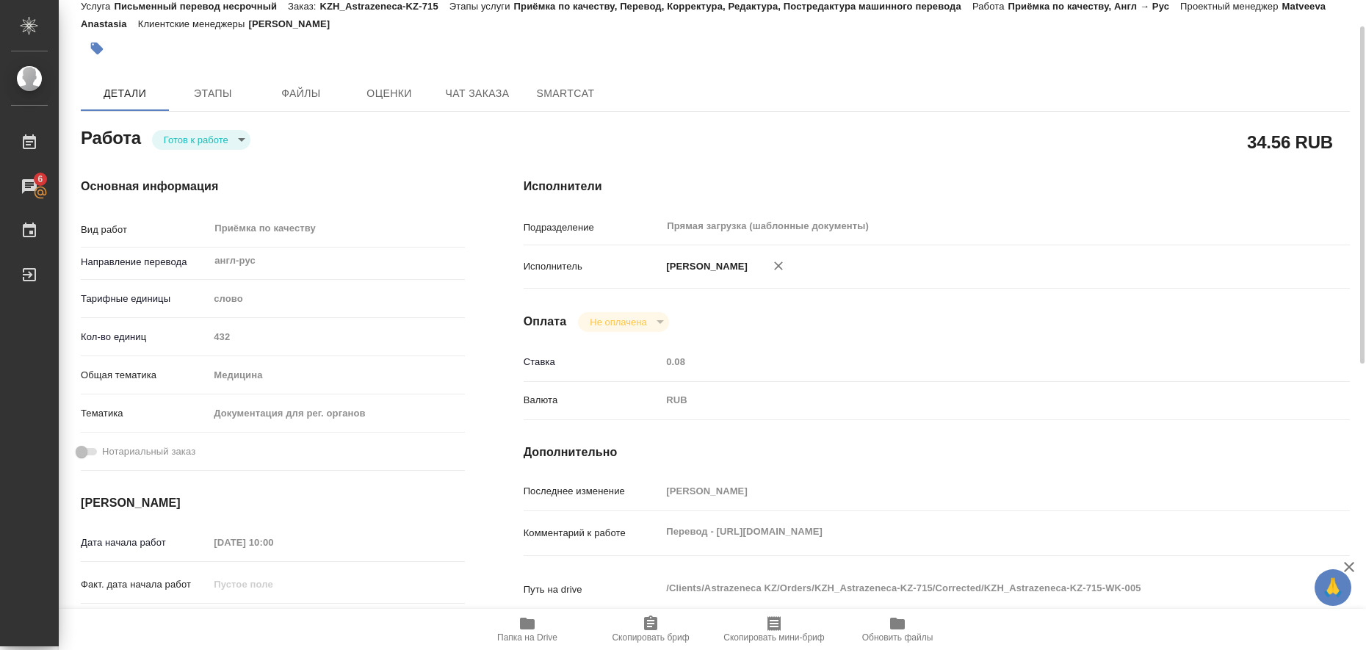
scroll to position [0, 0]
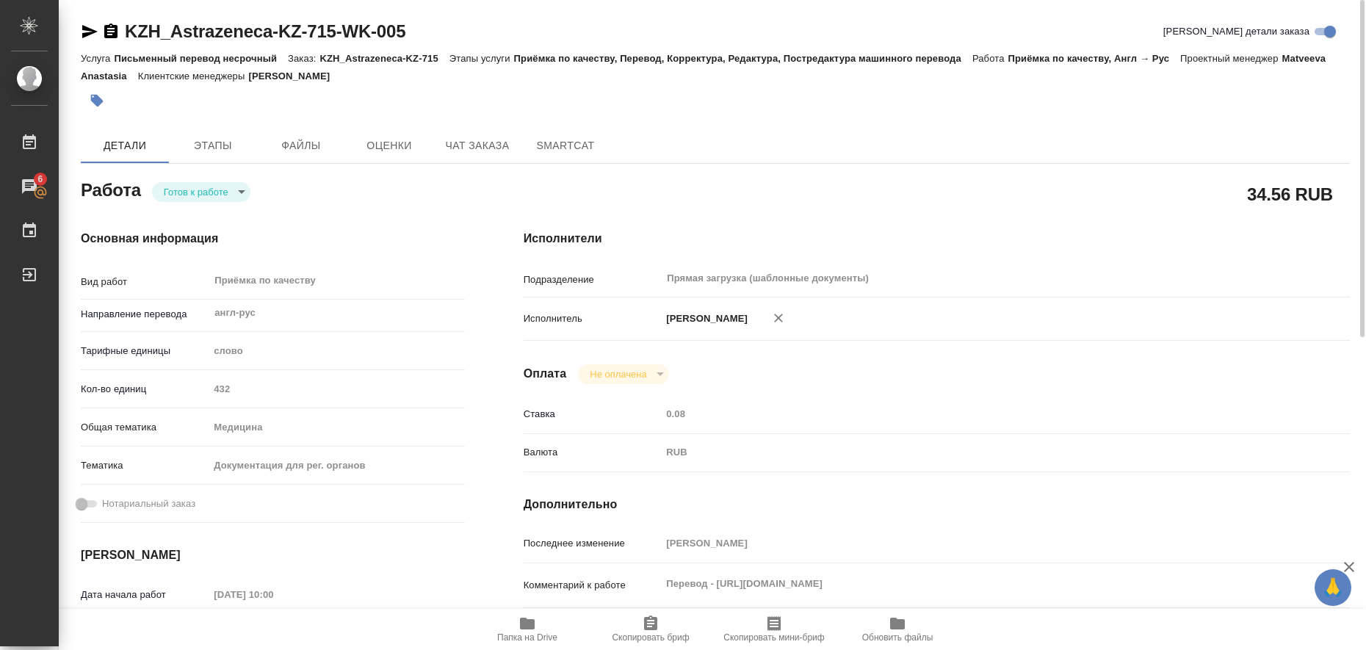
click at [87, 32] on icon "button" at bounding box center [90, 32] width 18 height 18
click at [99, 104] on icon "button" at bounding box center [97, 101] width 12 height 12
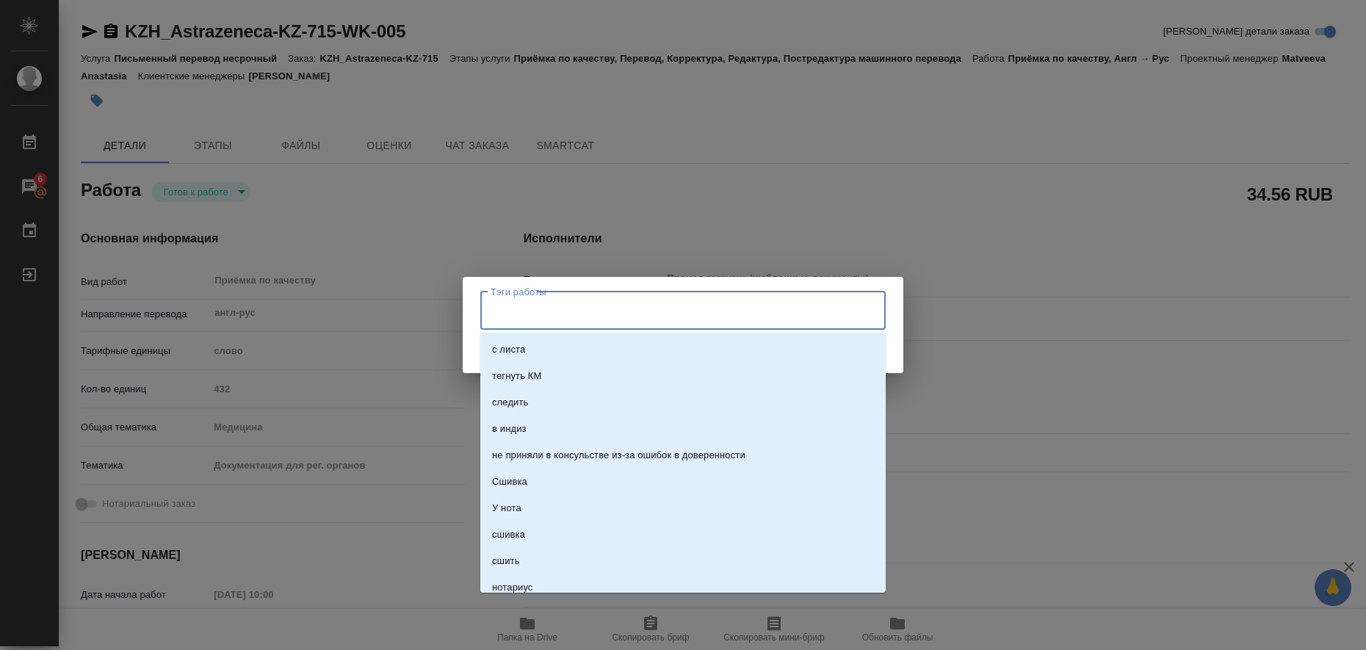
click at [497, 310] on input "Тэги работы" at bounding box center [669, 310] width 364 height 25
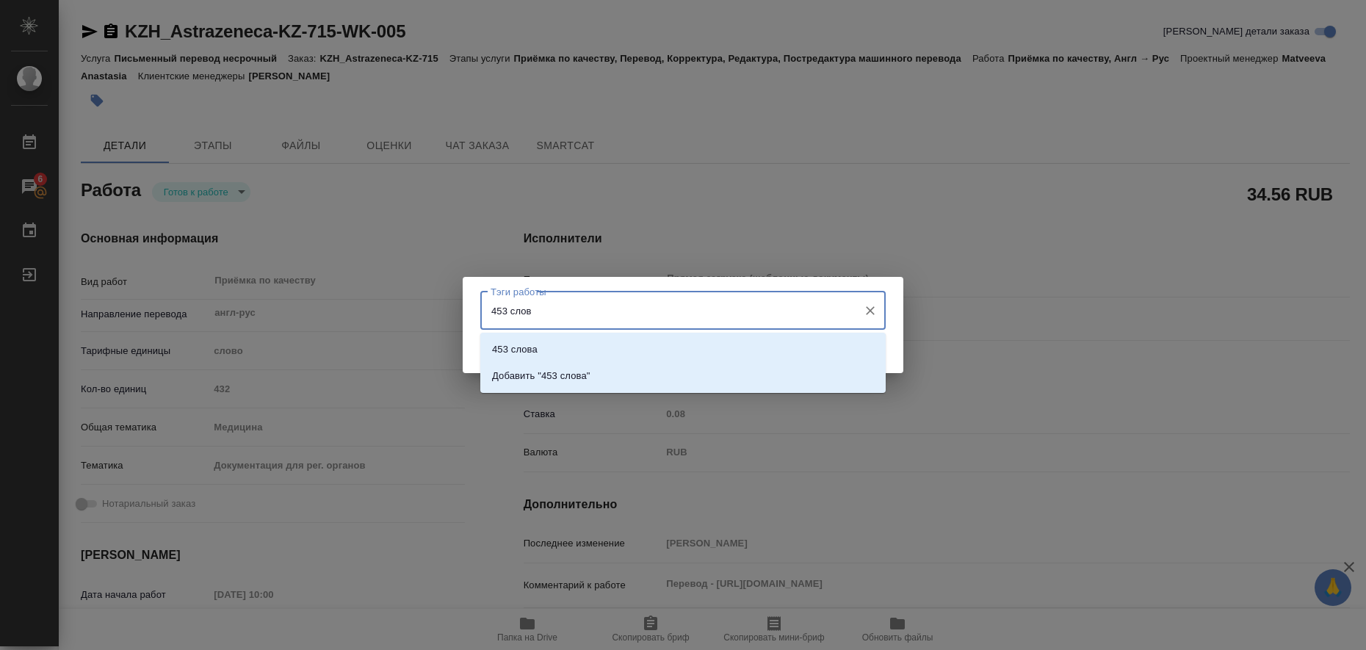
type input "453 слова"
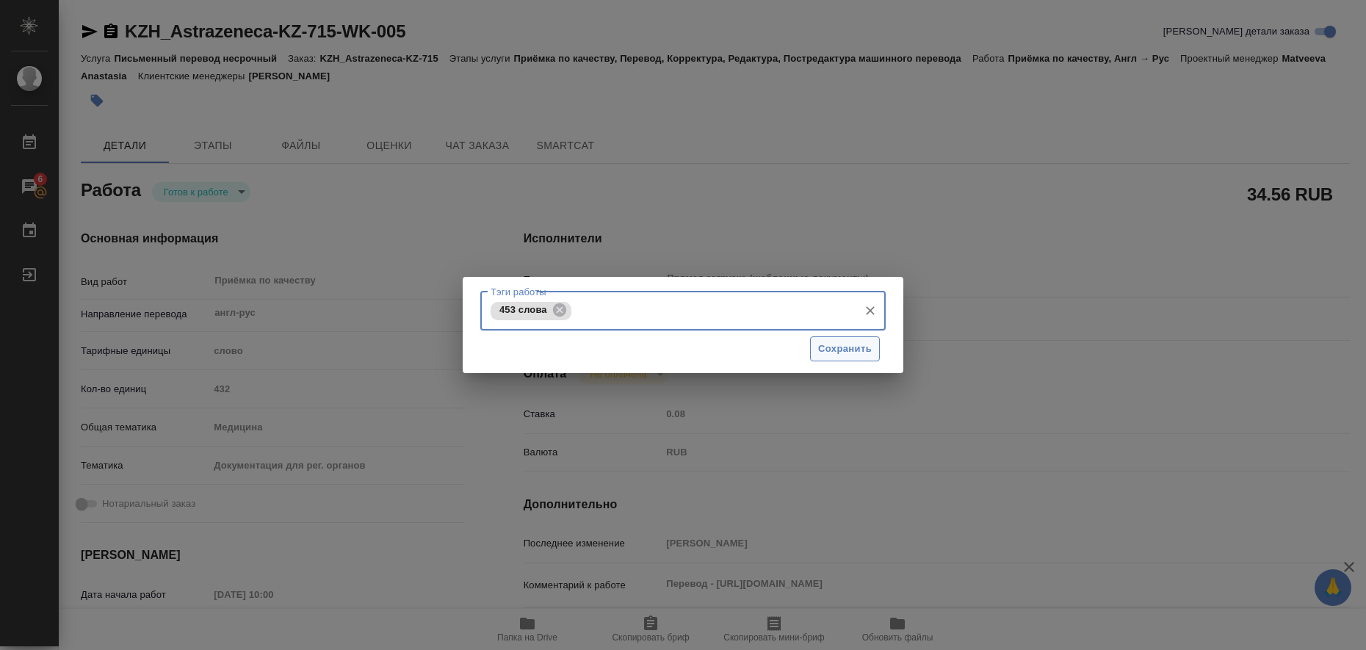
click at [857, 358] on button "Сохранить" at bounding box center [845, 349] width 70 height 26
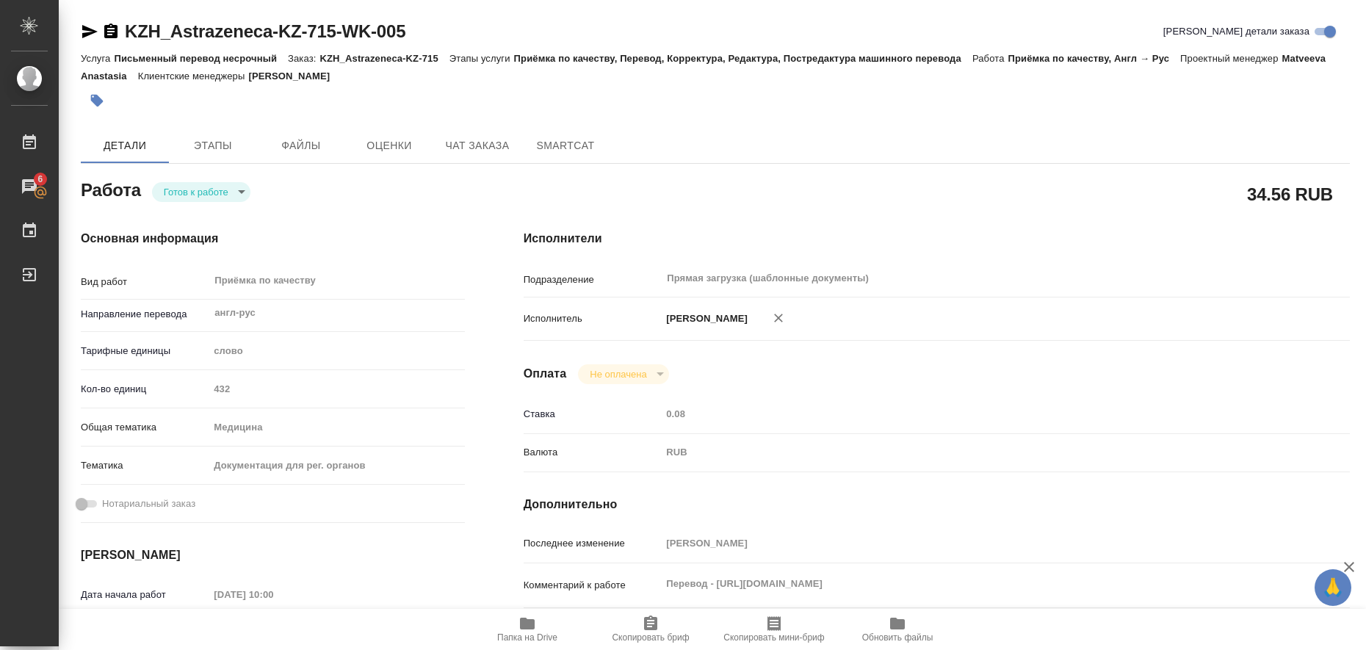
type input "readyForWork"
type textarea "Приёмка по качеству"
type textarea "x"
type input "англ-рус"
type input "5a8b1489cc6b4906c91bfd90"
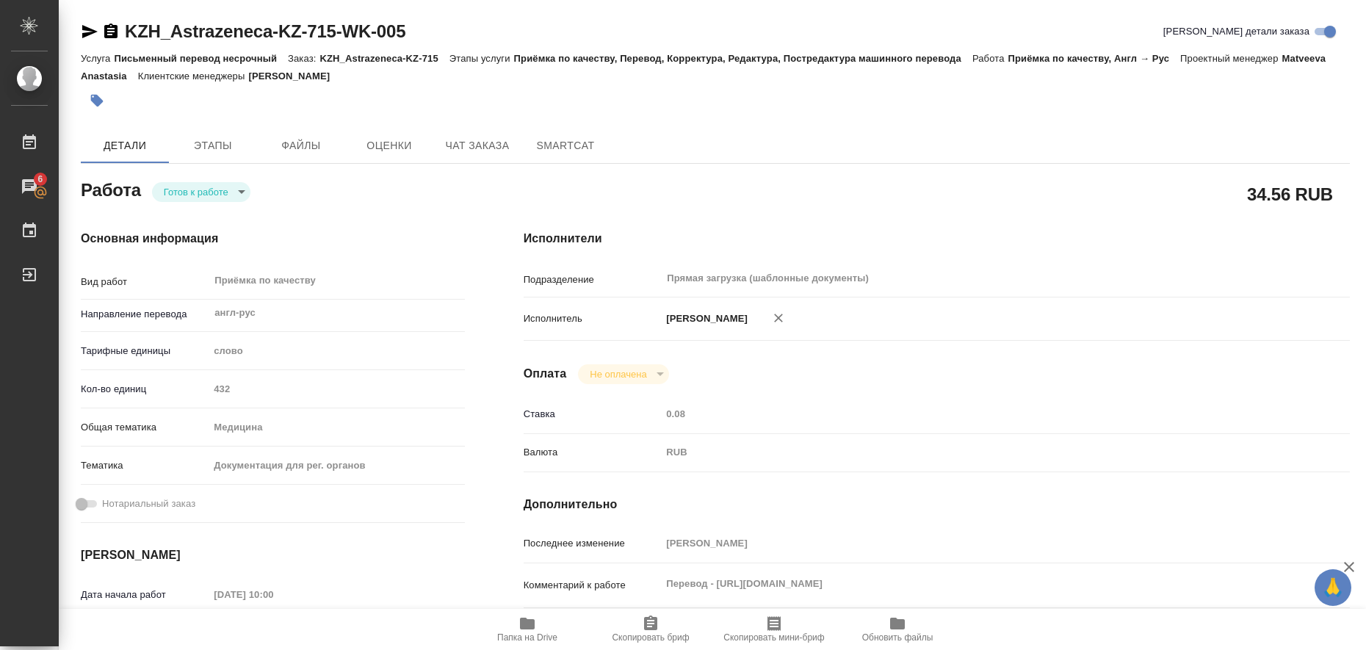
type input "432"
type input "med"
type input "5f647205b73bc97568ca66c6"
type input "[DATE] 10:00"
type input "[DATE] 11:00"
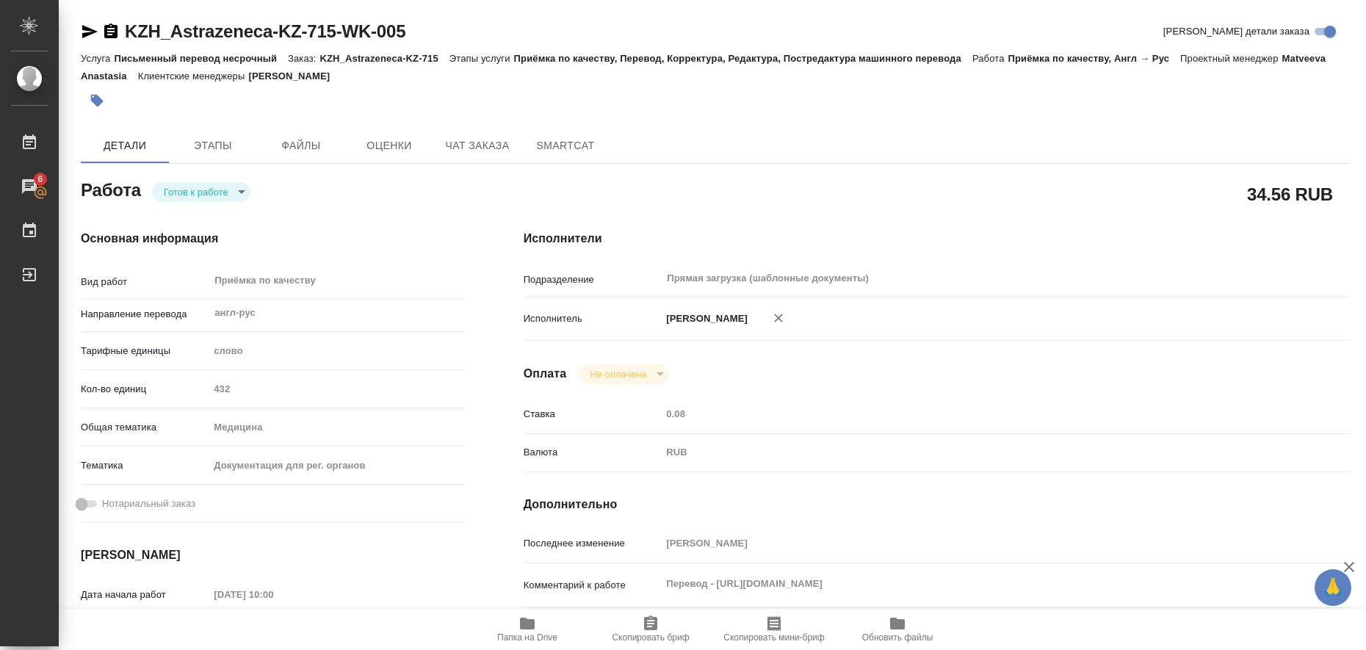
type input "[DATE] 12:00"
type input "Прямая загрузка (шаблонные документы)"
type input "notPayed"
type input "0.08"
type input "RUB"
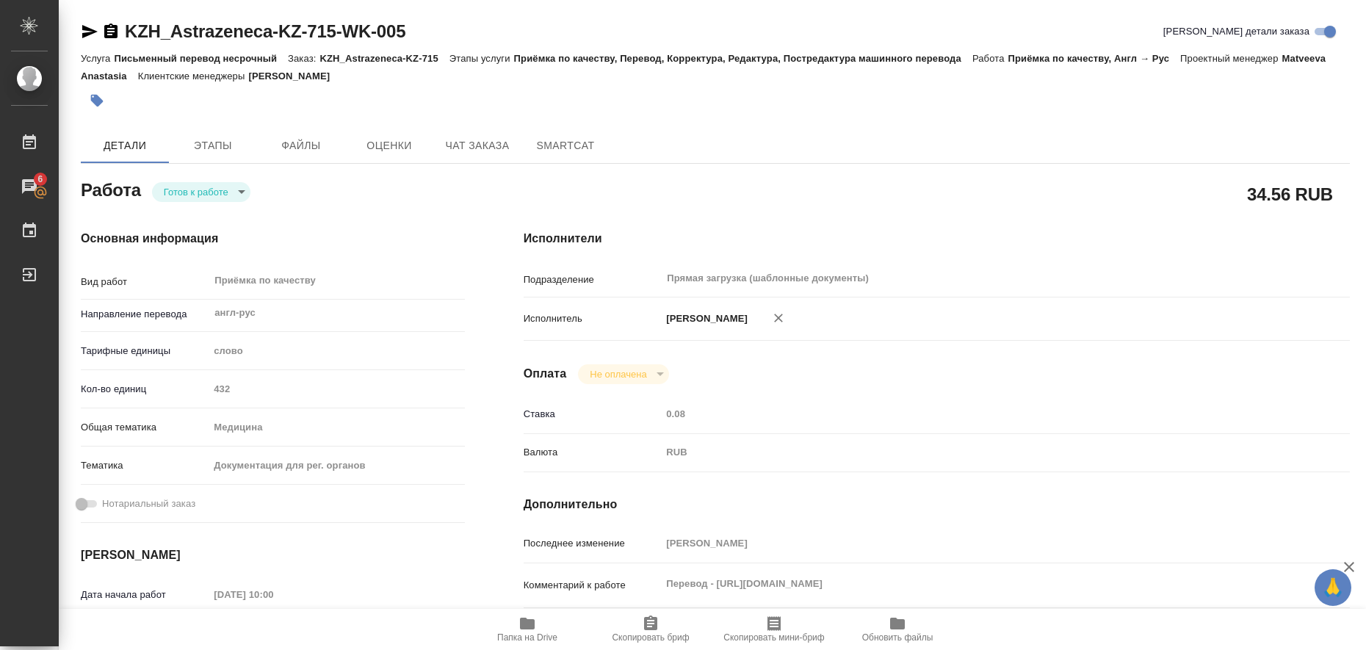
type input "Любицкая Ольга"
type textarea "Перевод - https://drive.awatera.com/s/dDJGiRenLi9DBJG"
type textarea "x"
type textarea "/Clients/Astrazeneca KZ/Orders/KZH_Astrazeneca-KZ-715/Corrected/KZH_Astrazeneca…"
type textarea "x"
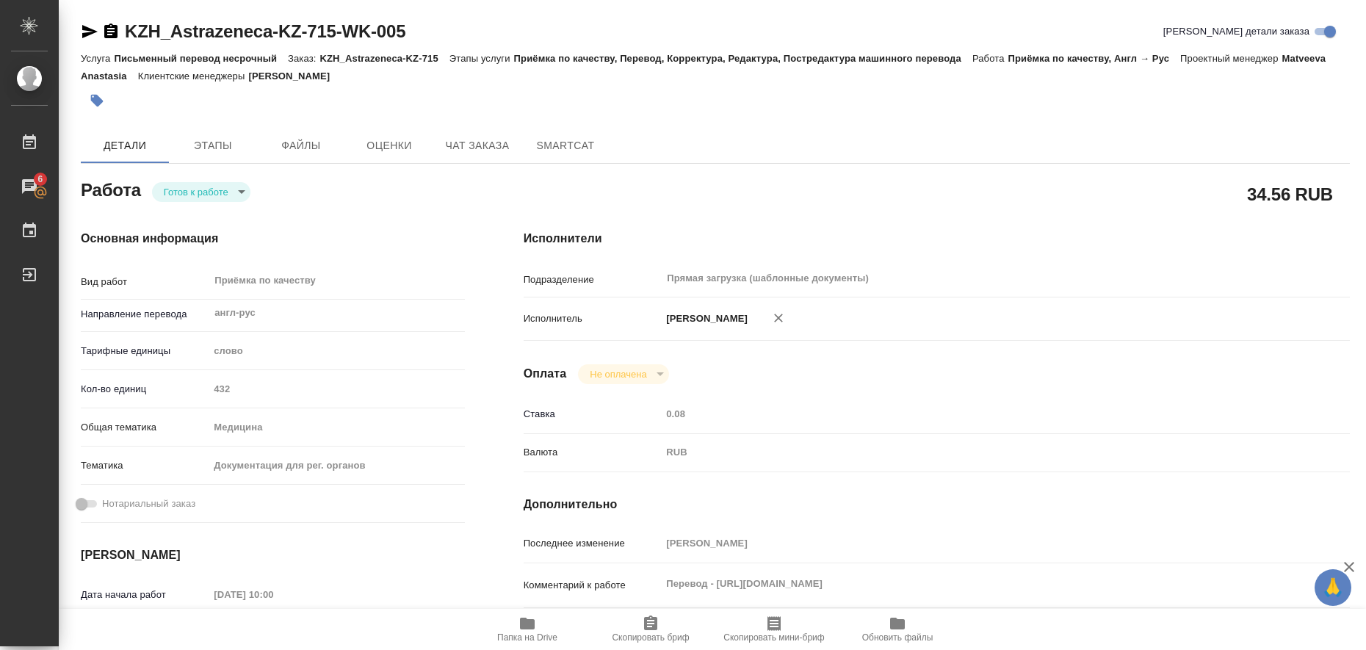
type input "KZH_Astrazeneca-KZ-715"
type input "Письменный перевод несрочный"
type input "Приёмка по качеству, Перевод, Корректура, Редактура, Постредактура машинного пе…"
type input "Асланукова Сати"
type input "Петрова Валерия"
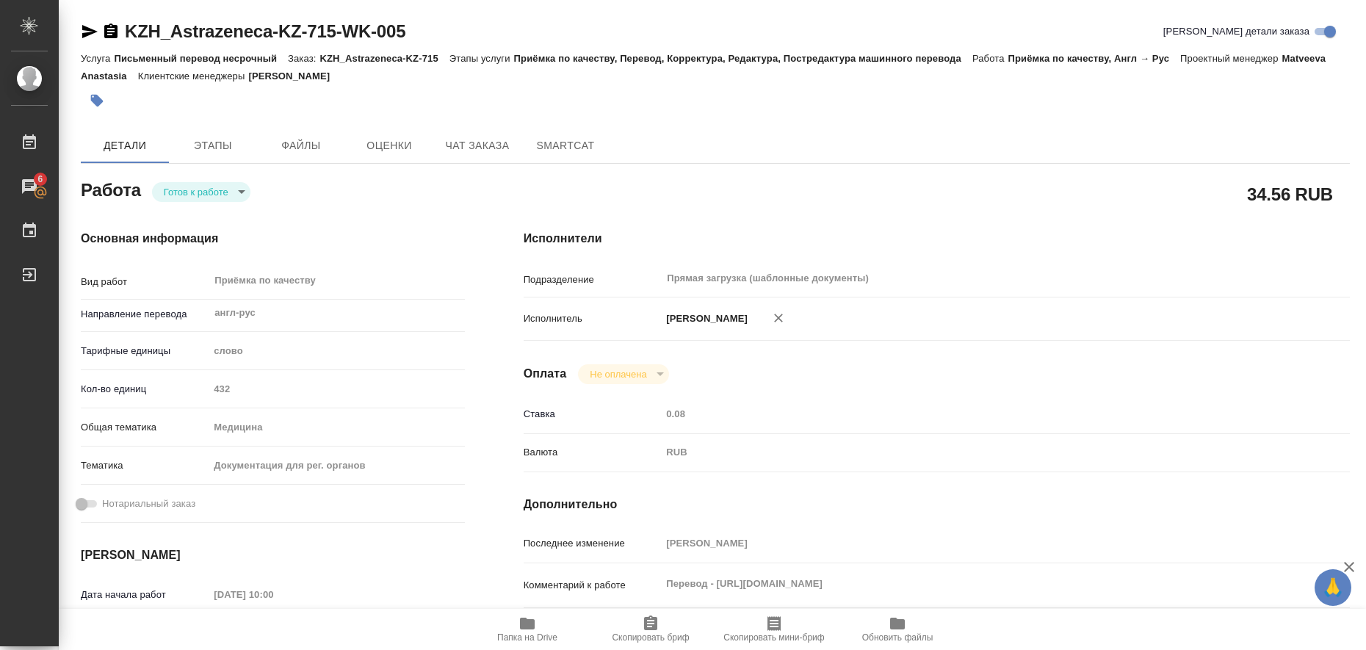
type input "/Clients/Astrazeneca KZ/Orders/KZH_Astrazeneca-KZ-715"
type textarea "x"
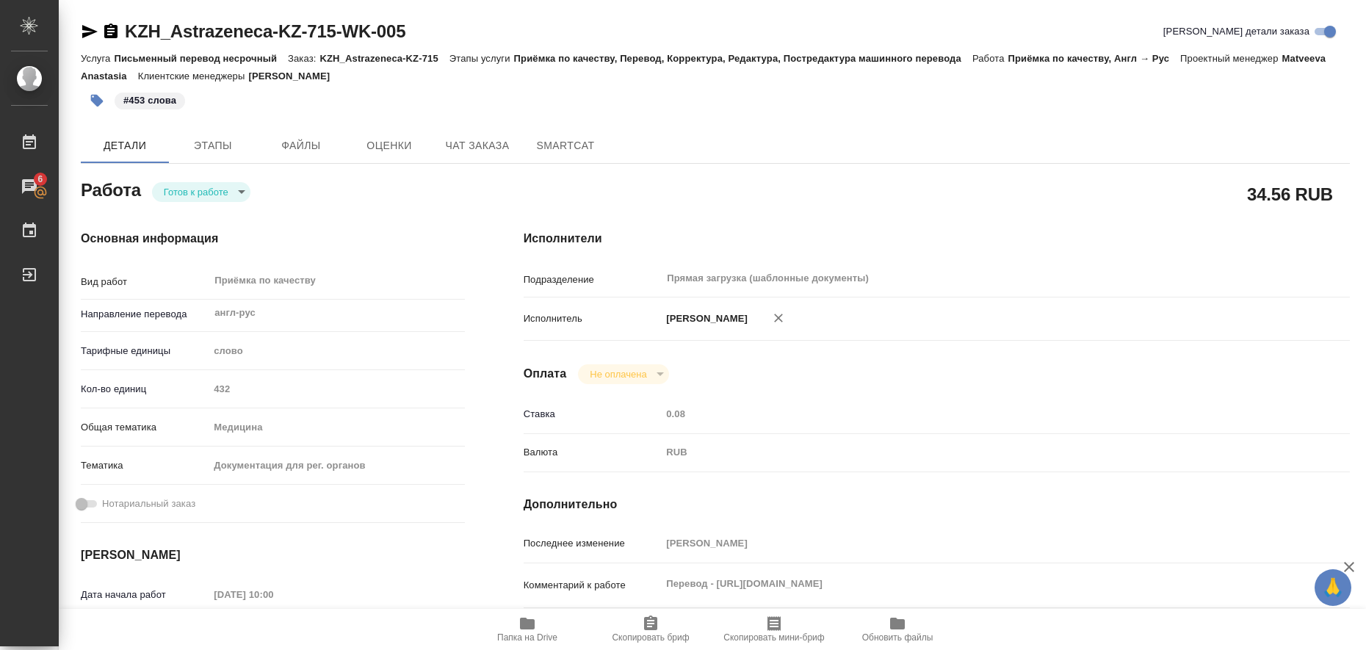
type textarea "x"
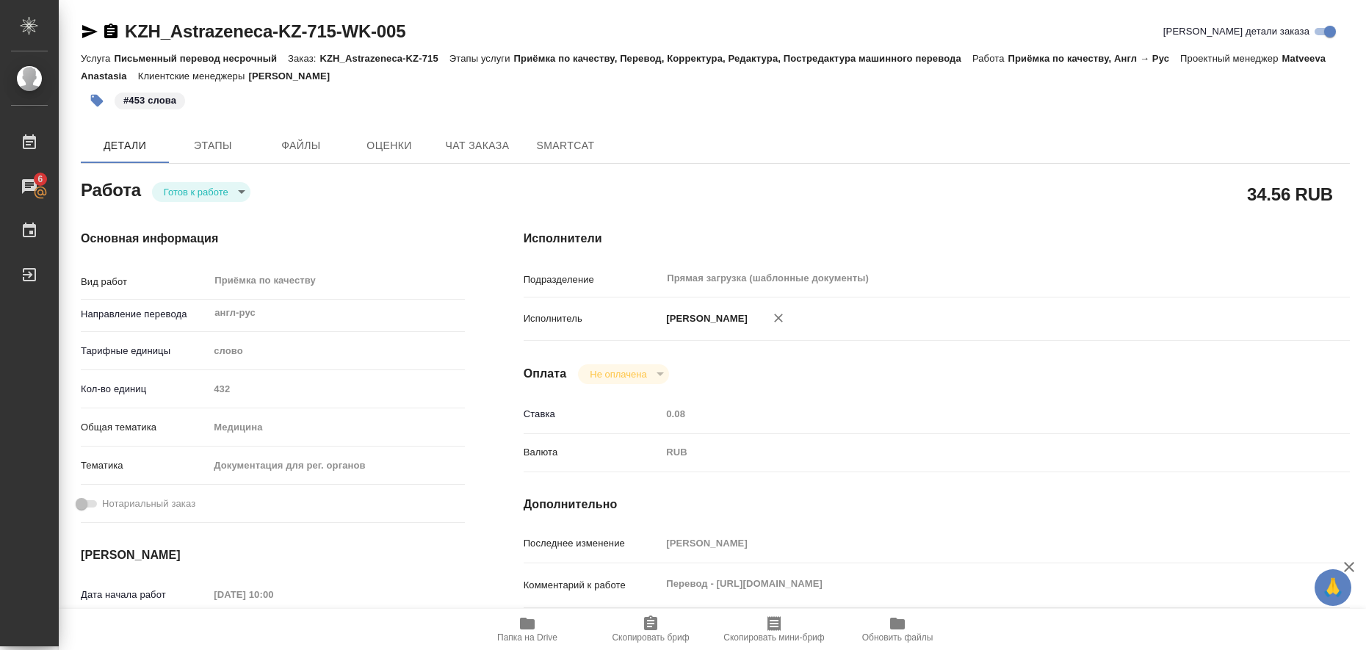
type textarea "x"
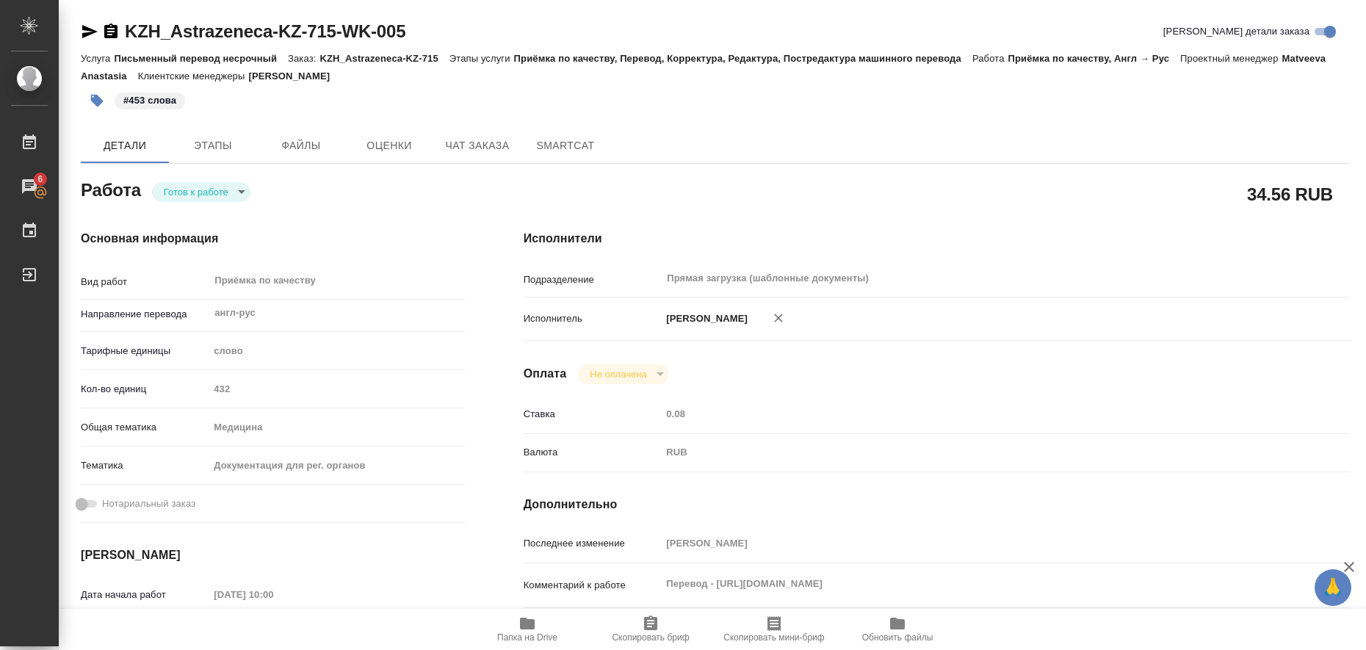
type textarea "x"
click at [237, 190] on body "🙏 .cls-1 fill:#fff; AWATERA Liubitskaia Olga Работы 6 Чаты График Выйти KZH_Ast…" at bounding box center [683, 325] width 1366 height 650
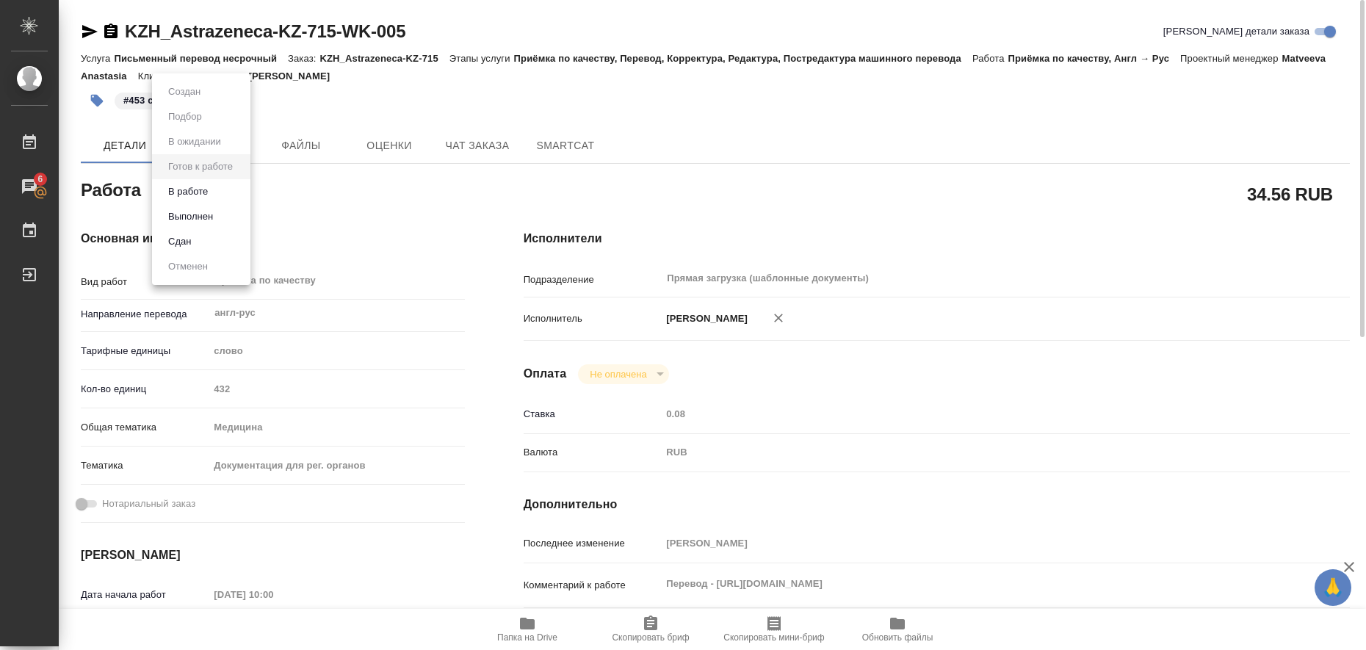
click at [234, 212] on li "Выполнен" at bounding box center [201, 216] width 98 height 25
type textarea "x"
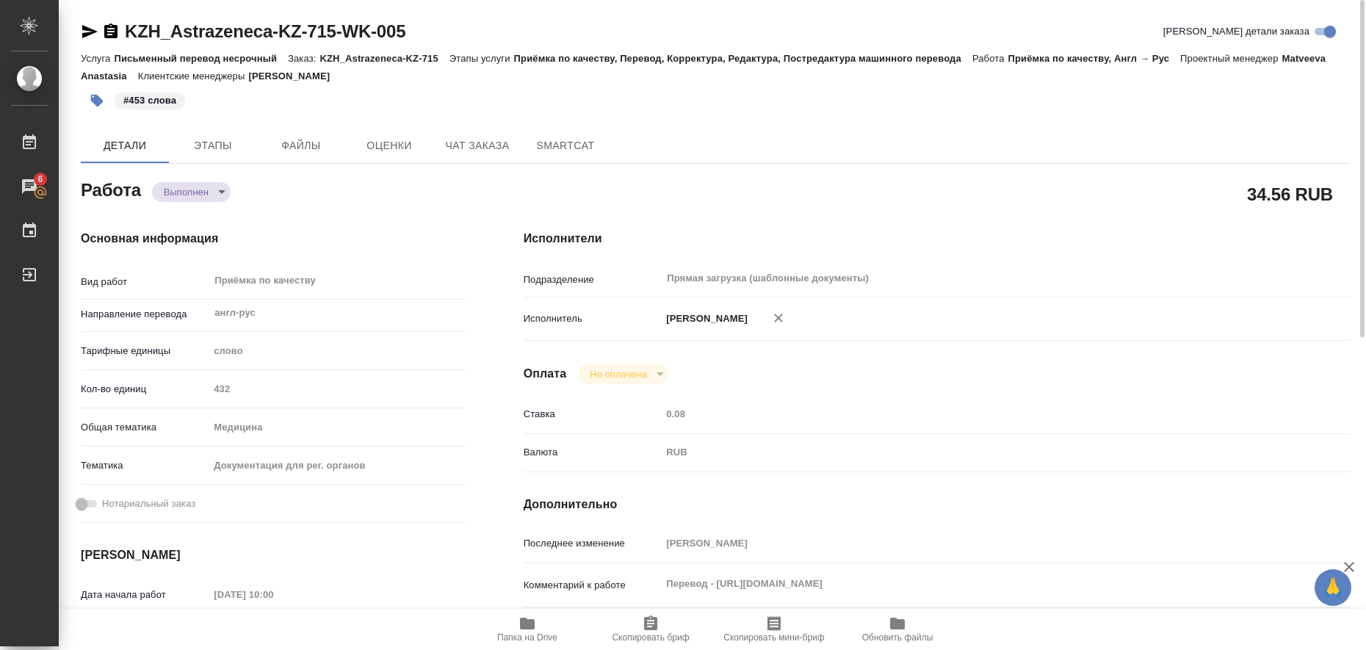
type textarea "x"
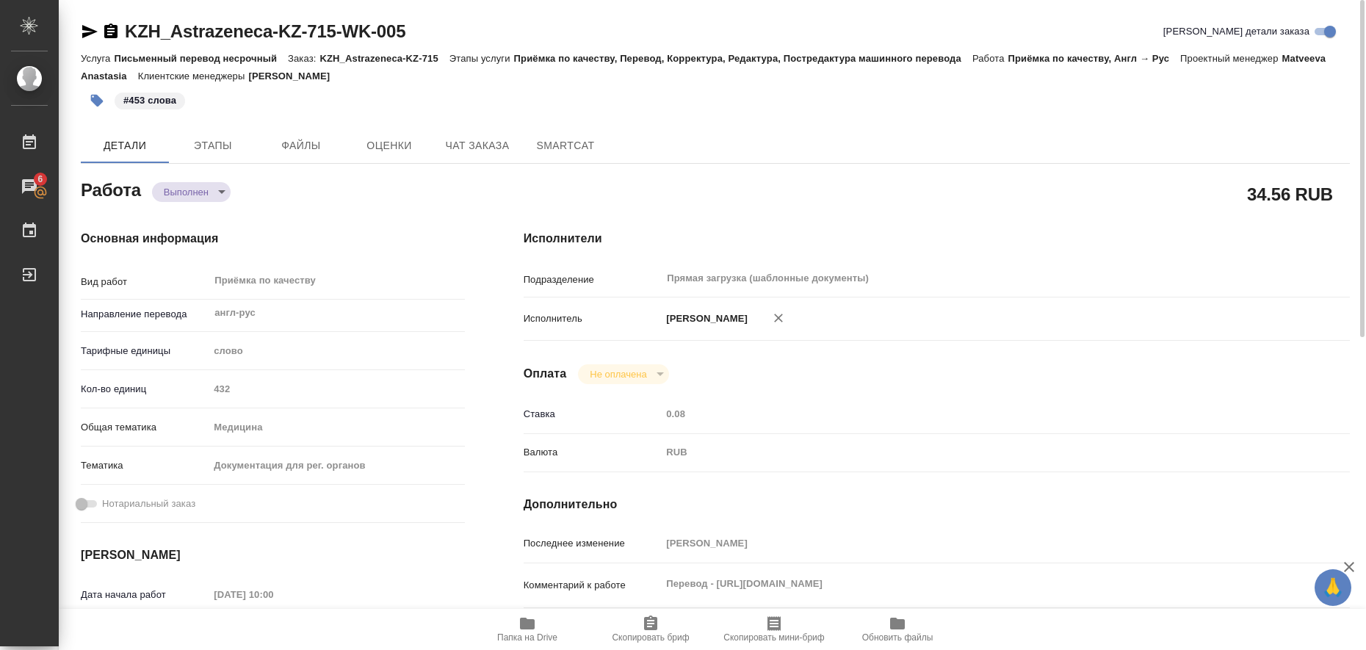
type textarea "x"
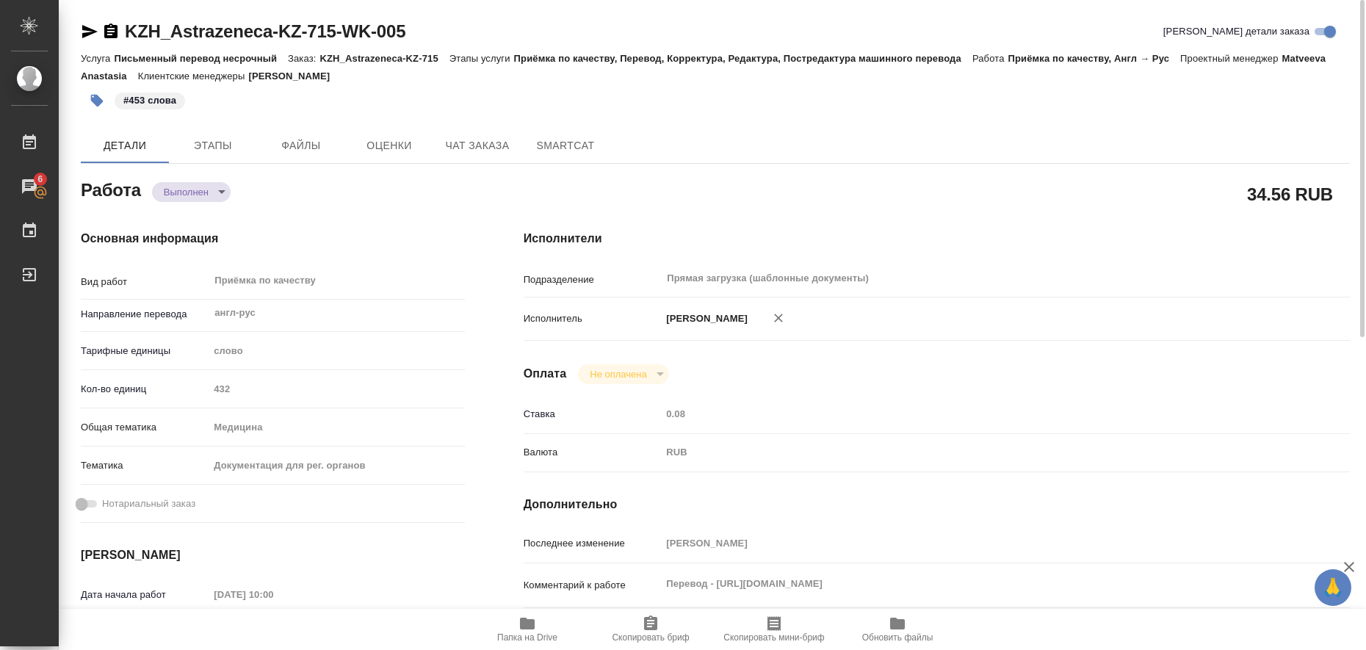
type textarea "x"
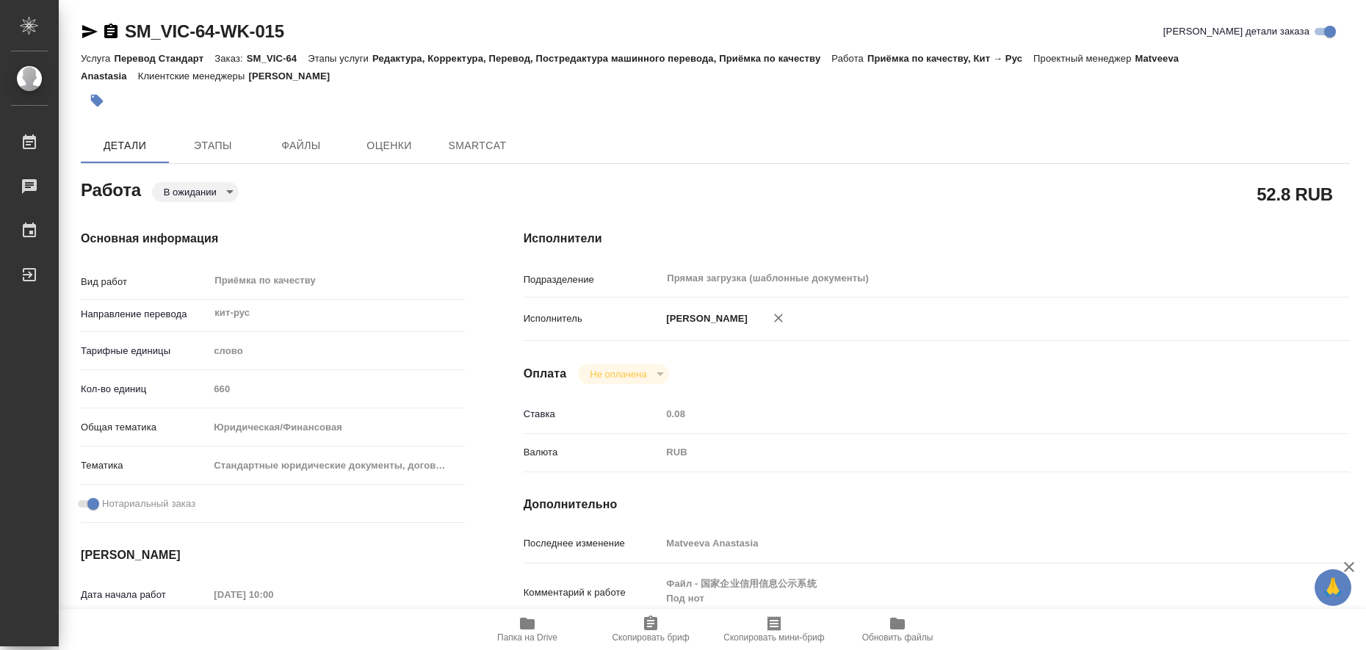
type textarea "x"
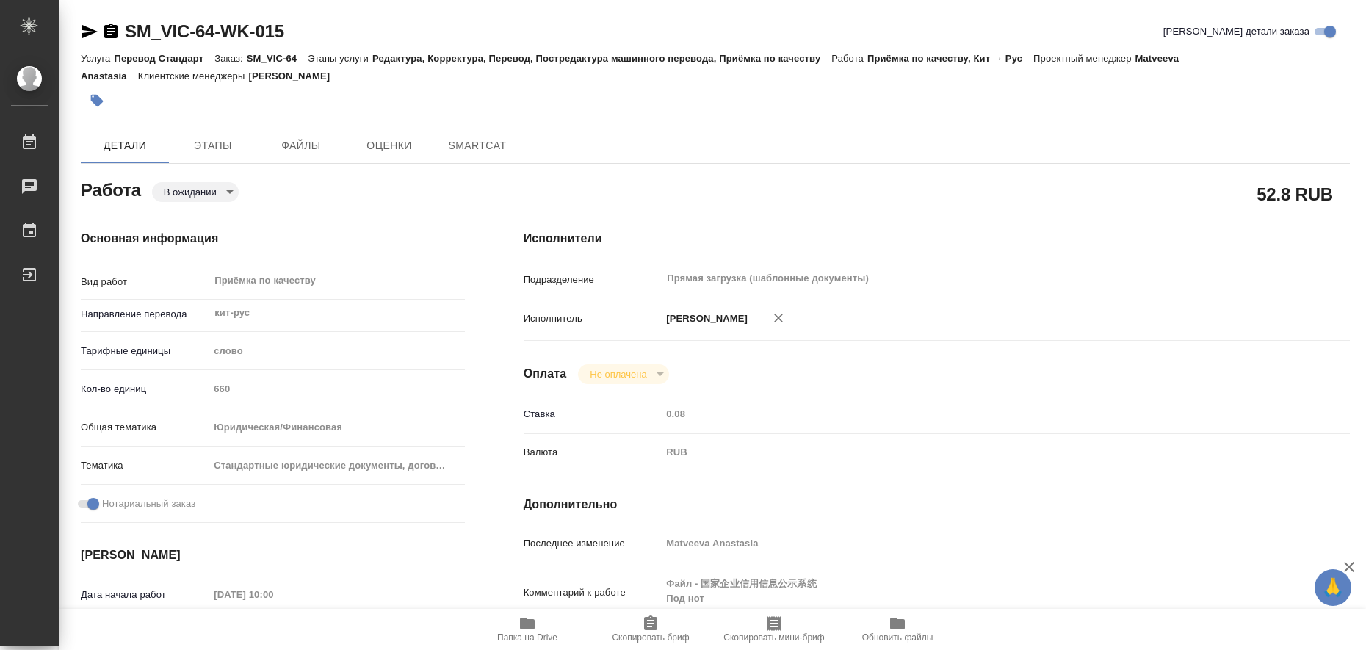
type textarea "x"
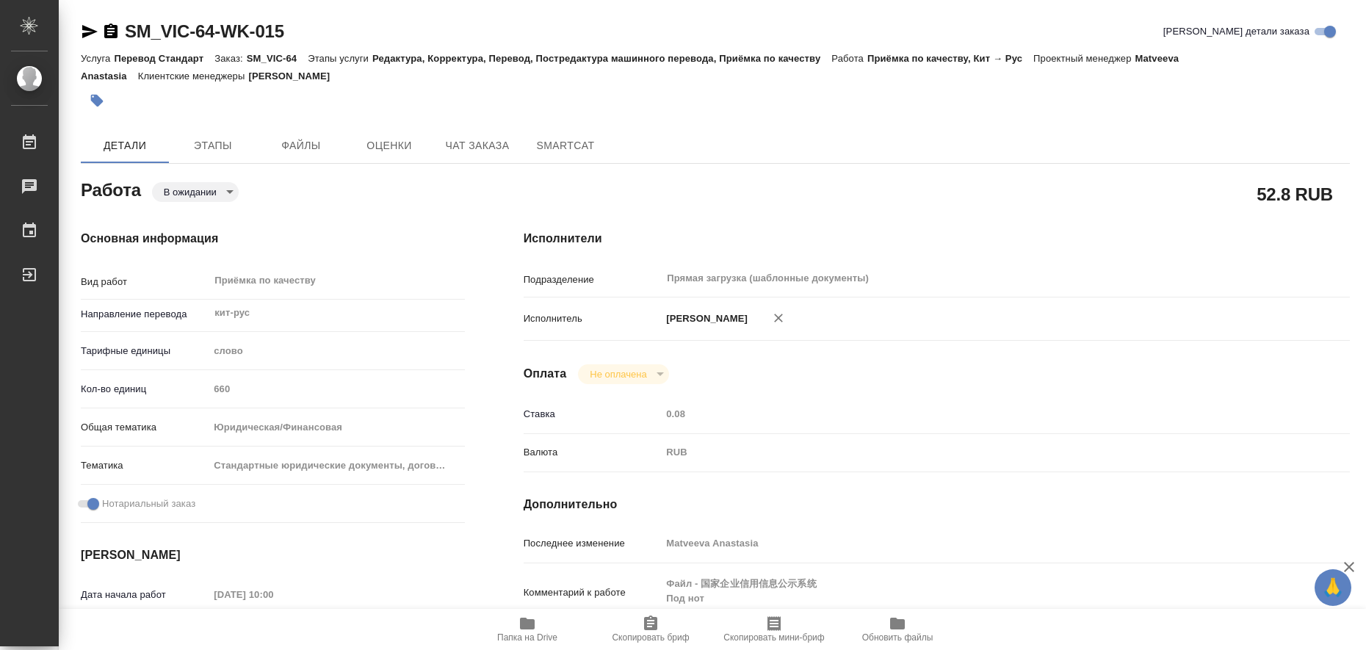
type textarea "x"
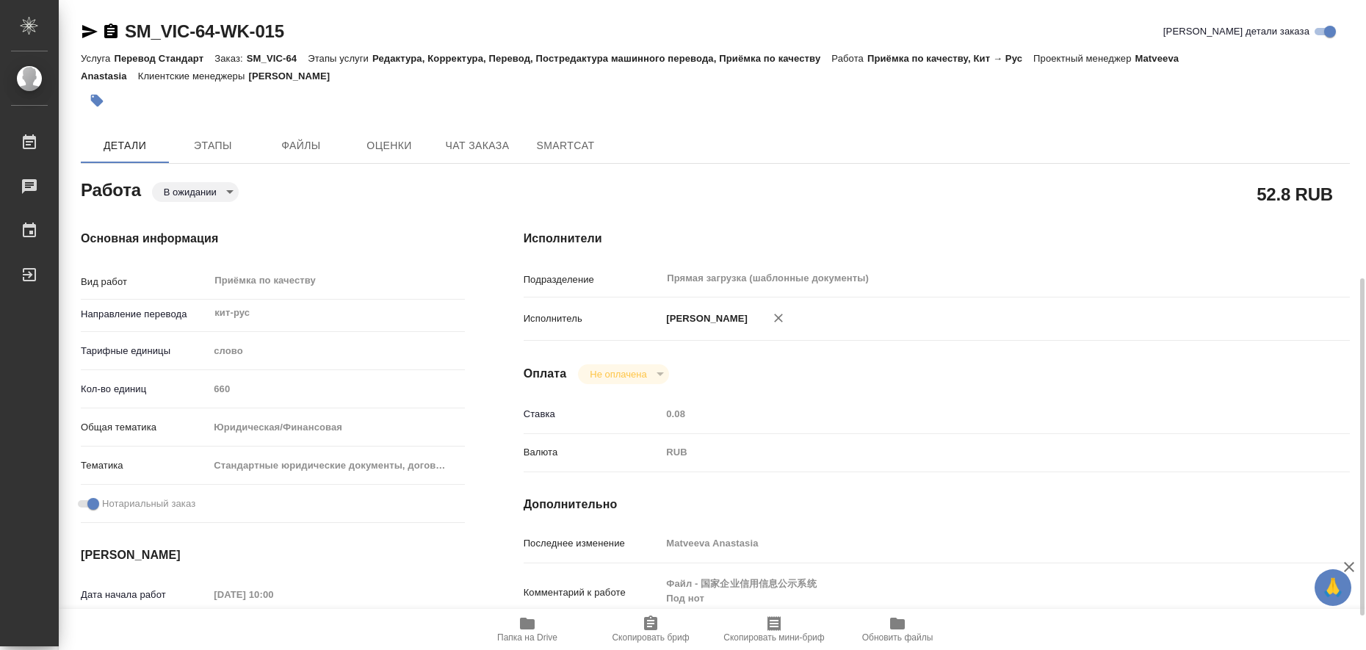
scroll to position [275, 0]
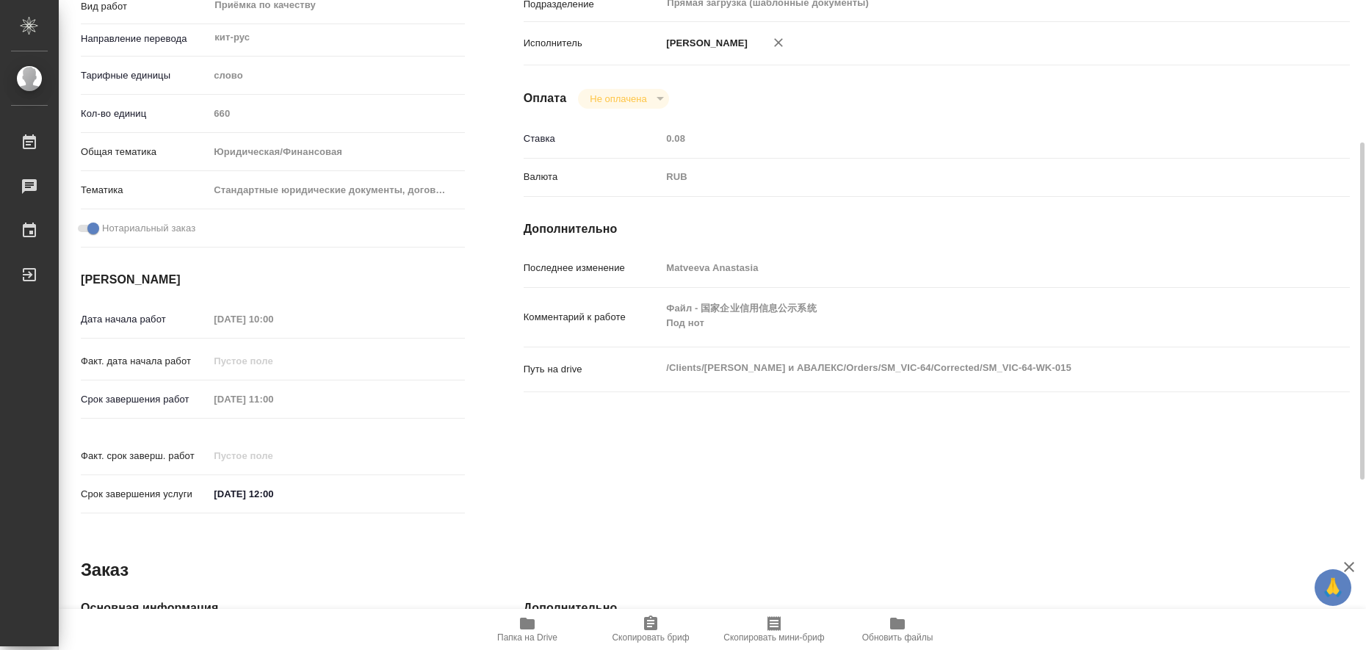
type textarea "x"
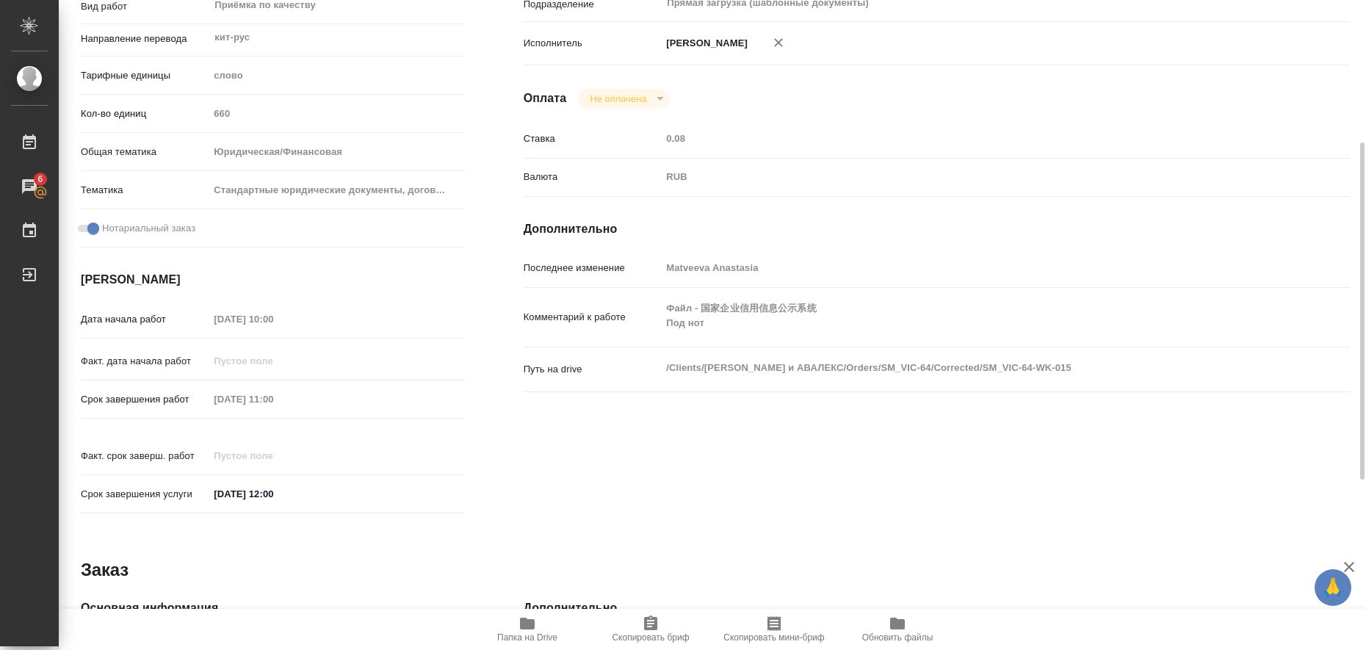
click at [523, 624] on icon "button" at bounding box center [527, 624] width 15 height 12
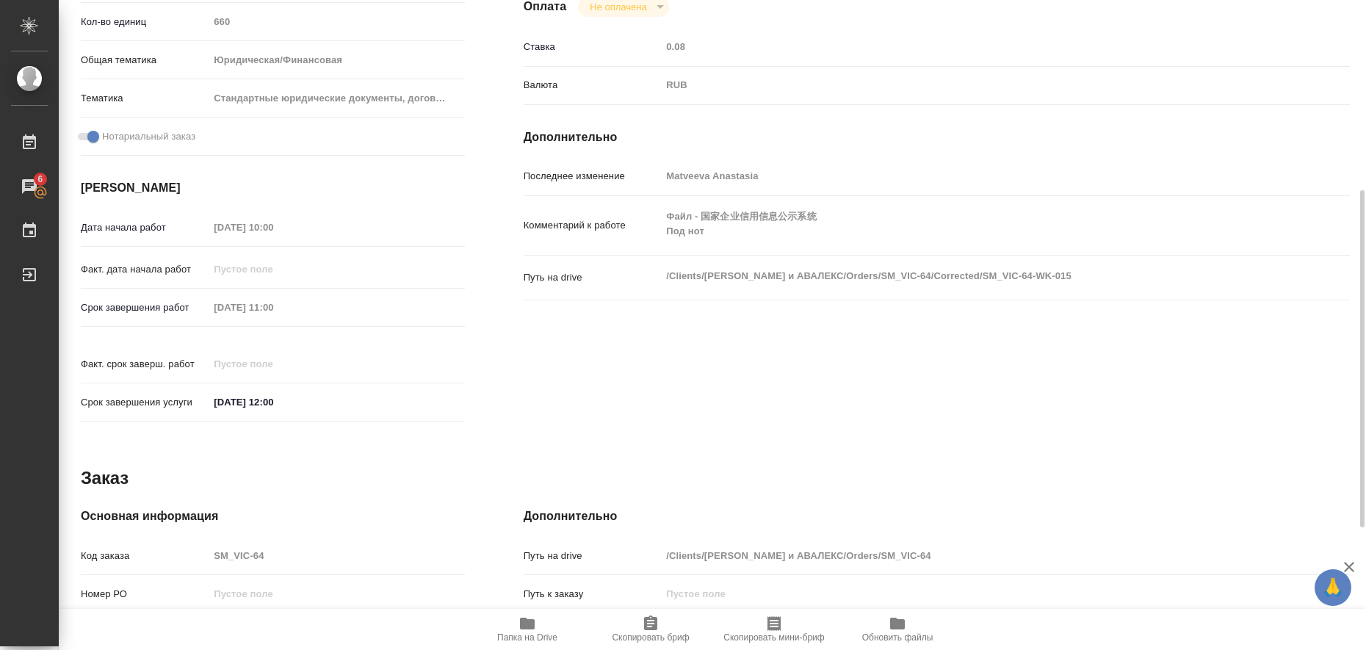
scroll to position [0, 0]
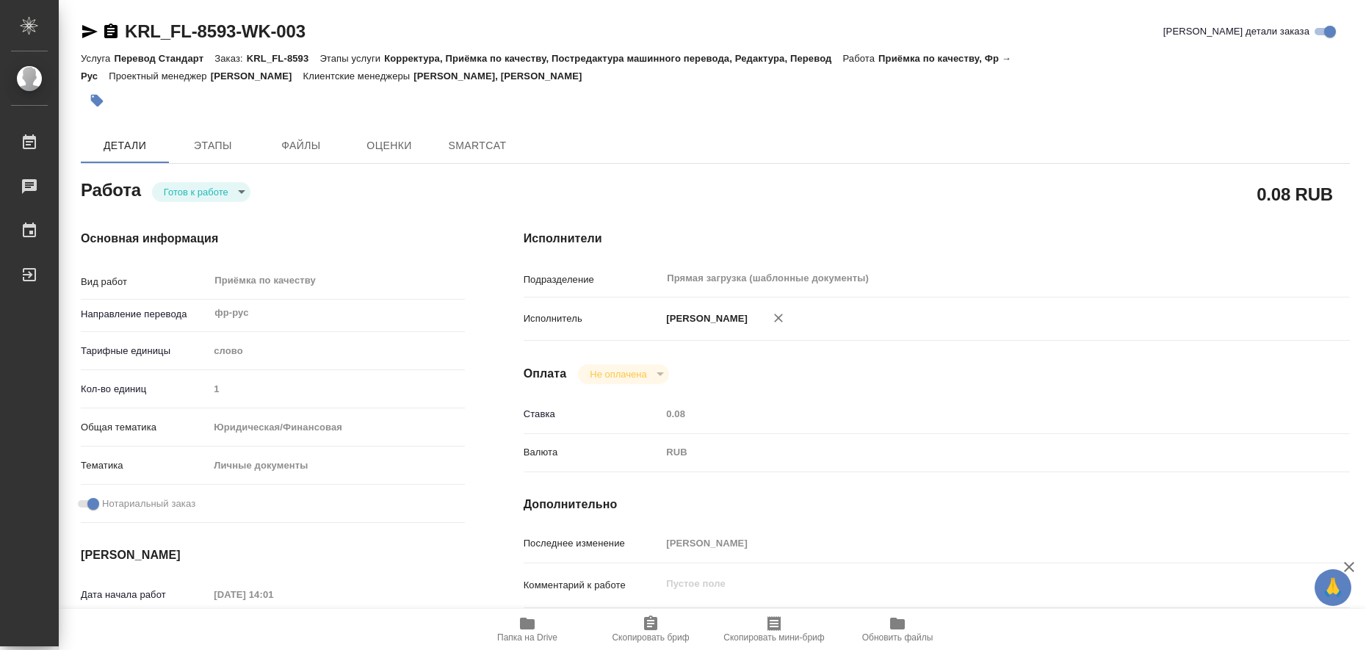
type textarea "x"
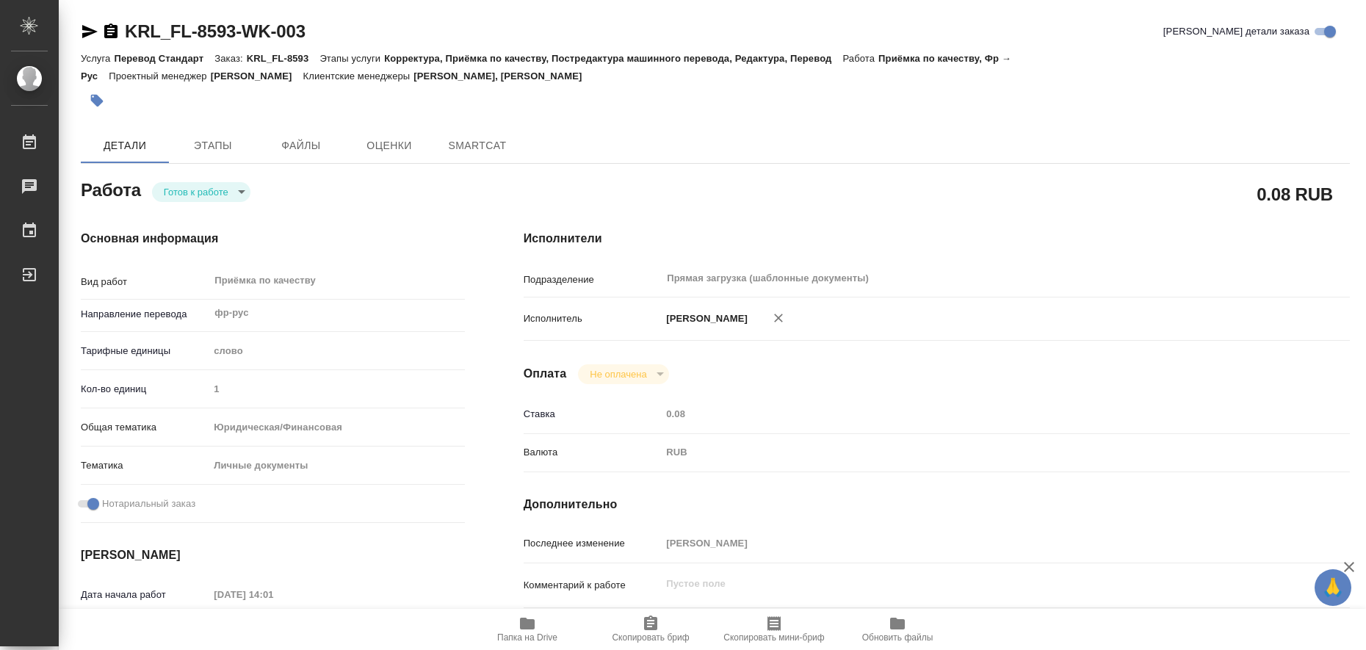
type textarea "x"
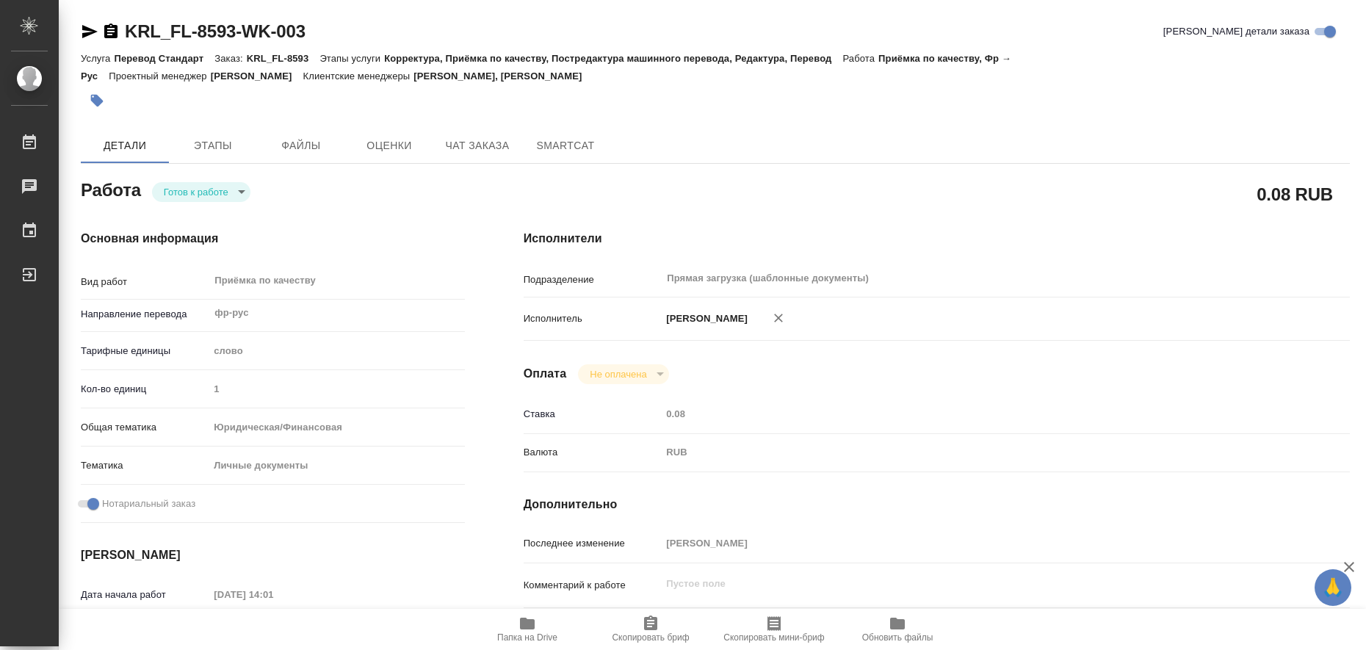
type textarea "x"
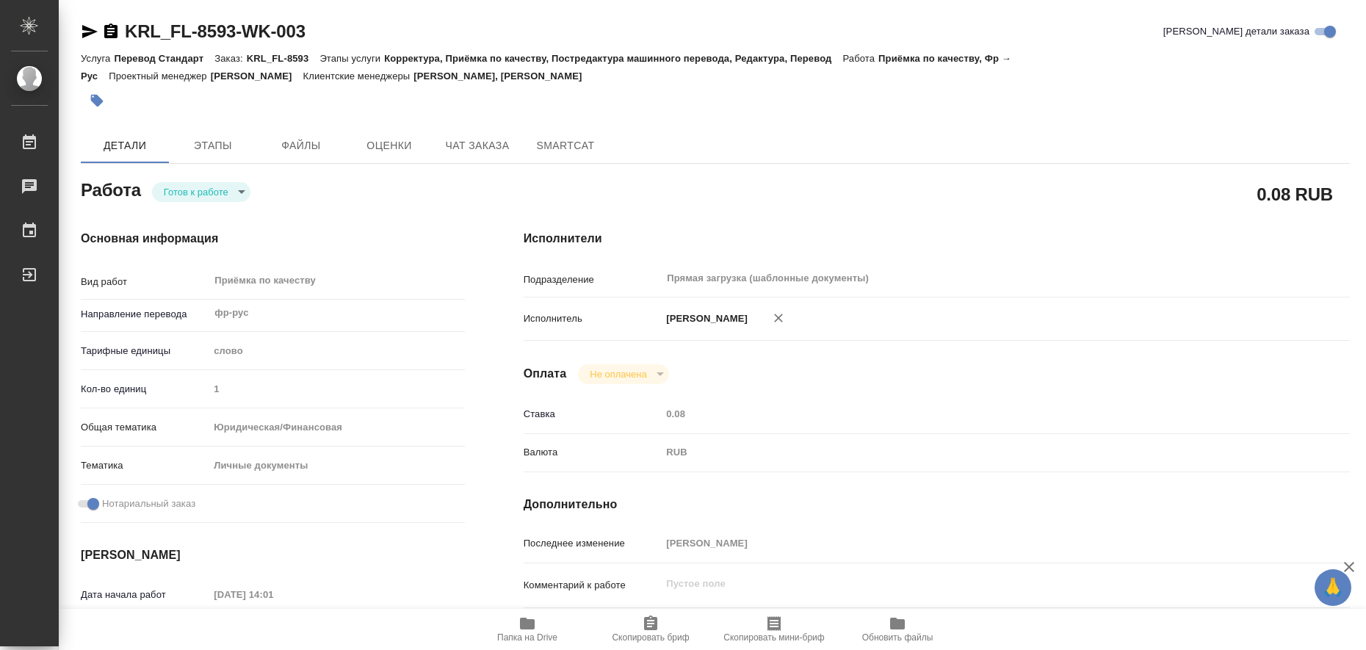
type textarea "x"
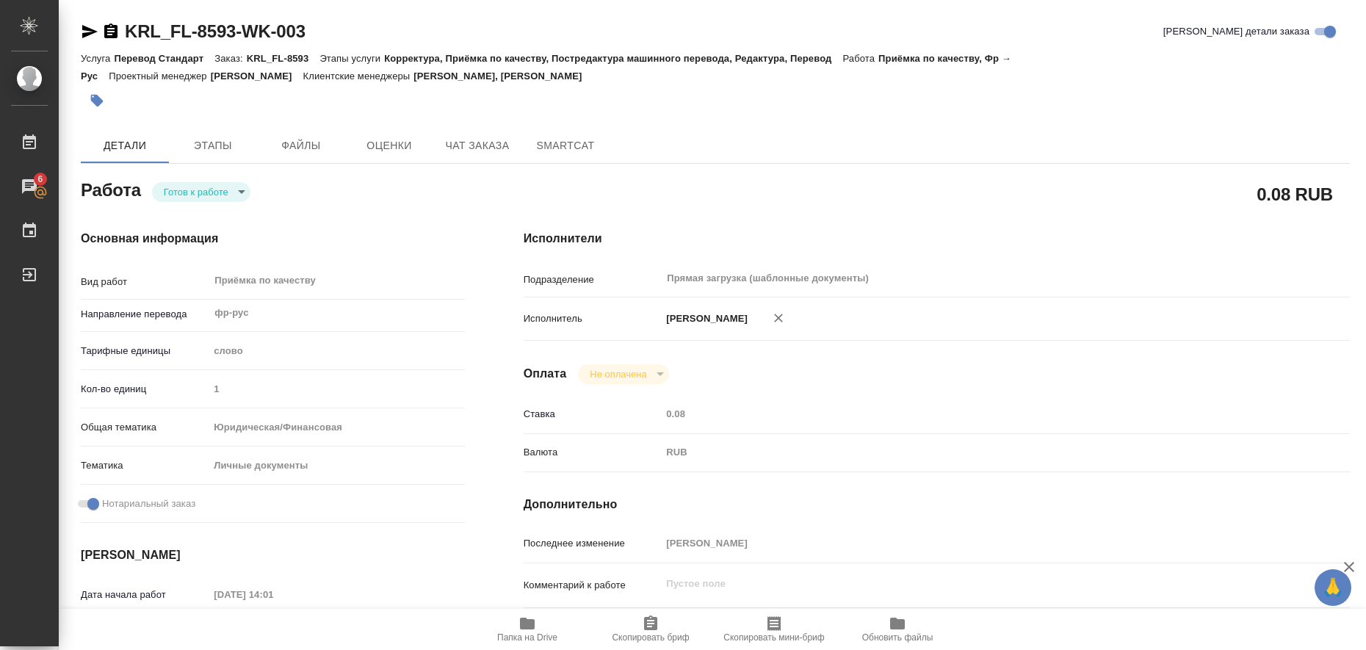
click at [527, 624] on icon "button" at bounding box center [527, 624] width 15 height 12
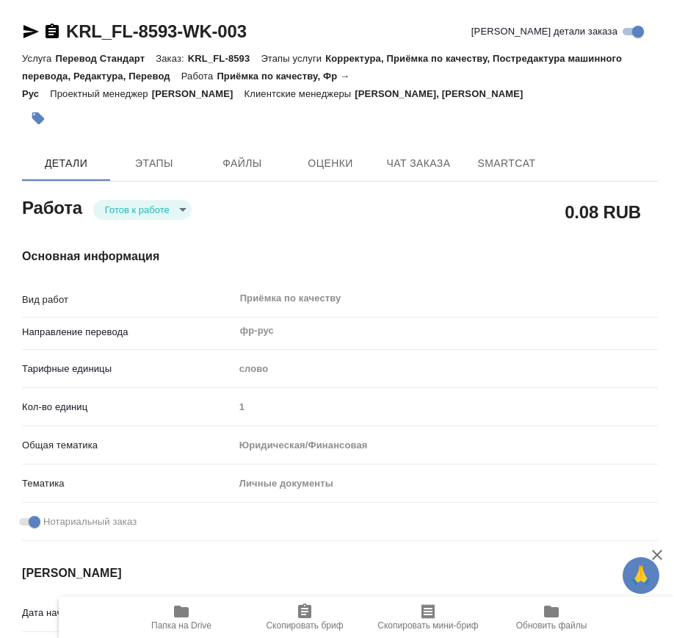
type textarea "x"
